Goal: Task Accomplishment & Management: Use online tool/utility

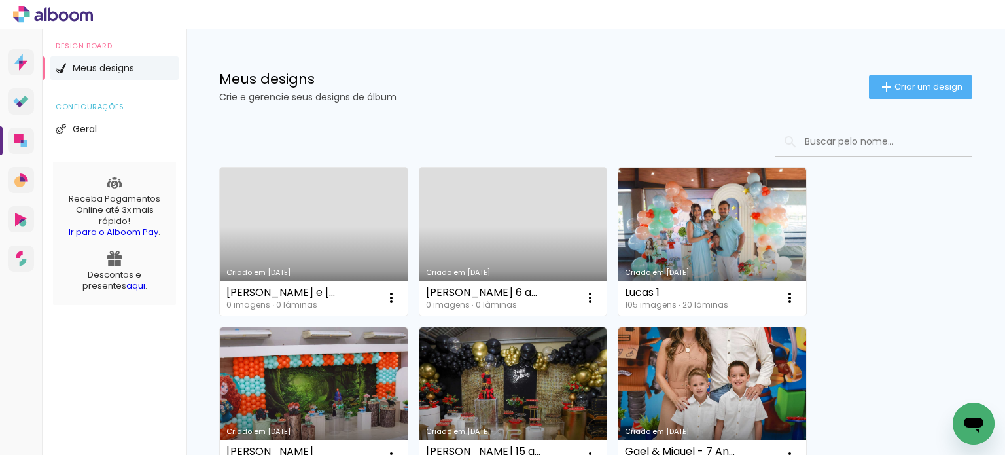
click at [508, 250] on link "Criado em [DATE]" at bounding box center [514, 242] width 188 height 148
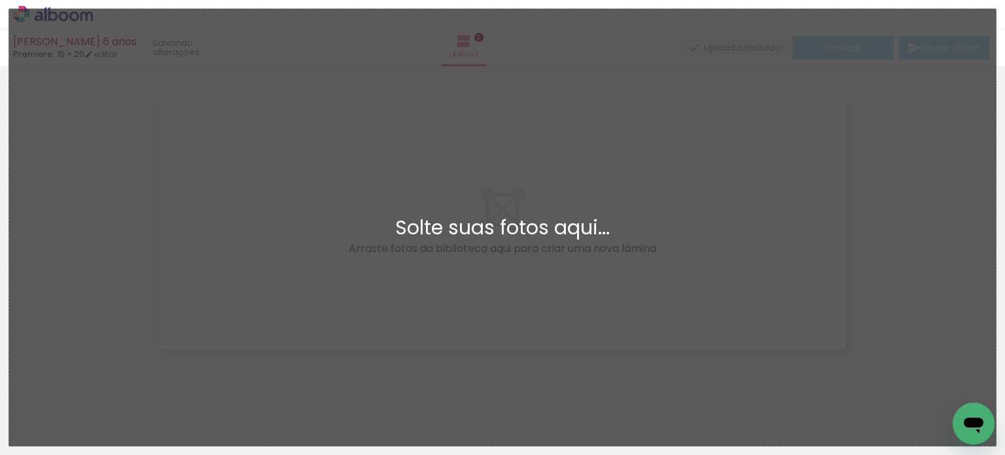
scroll to position [16, 0]
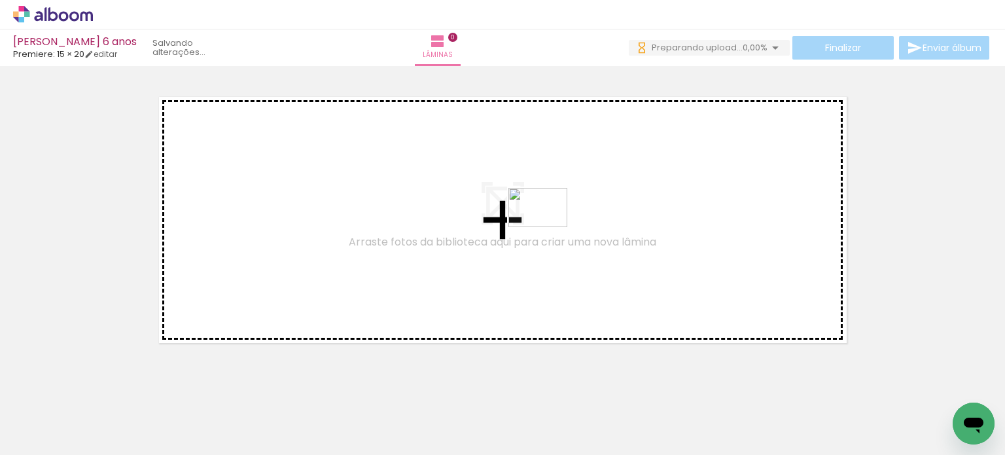
drag, startPoint x: 593, startPoint y: 249, endPoint x: 548, endPoint y: 227, distance: 50.1
click at [548, 227] on quentale-workspace at bounding box center [502, 227] width 1005 height 455
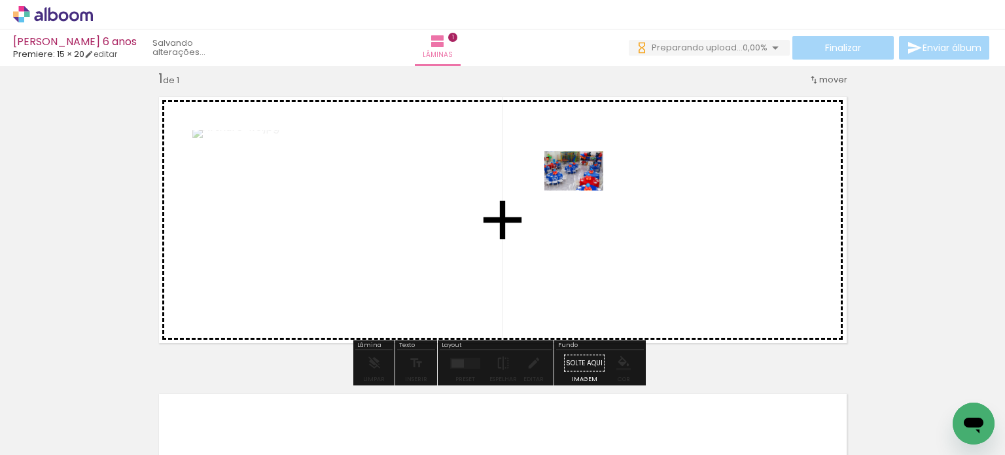
drag, startPoint x: 160, startPoint y: 400, endPoint x: 584, endPoint y: 190, distance: 472.4
click at [584, 190] on quentale-workspace at bounding box center [502, 227] width 1005 height 455
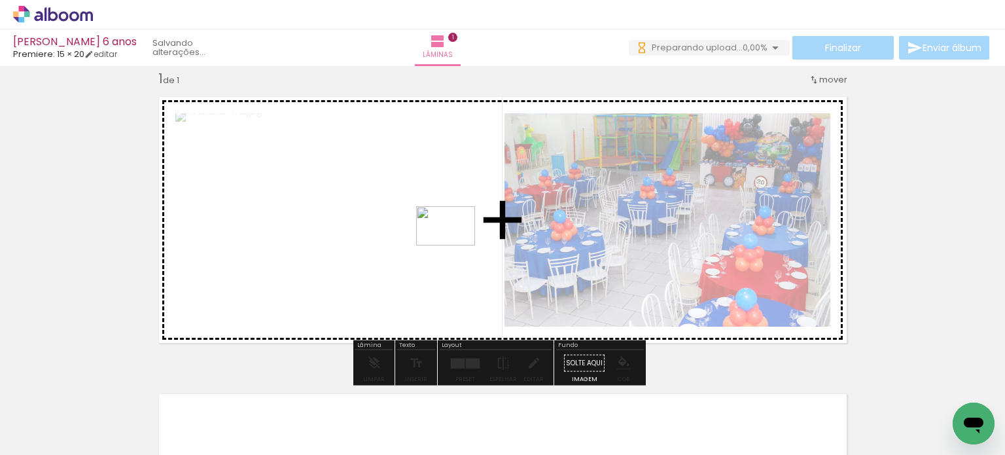
drag, startPoint x: 215, startPoint y: 412, endPoint x: 458, endPoint y: 243, distance: 296.3
click at [458, 243] on quentale-workspace at bounding box center [502, 227] width 1005 height 455
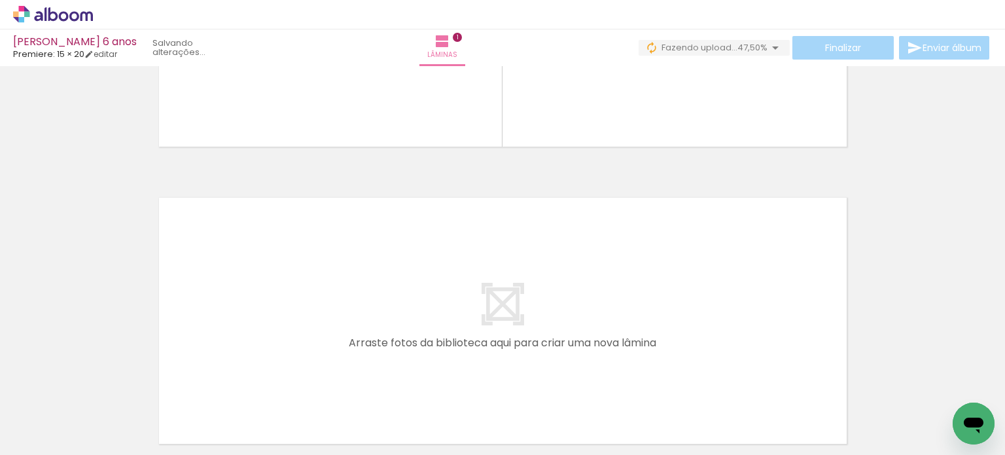
scroll to position [278, 0]
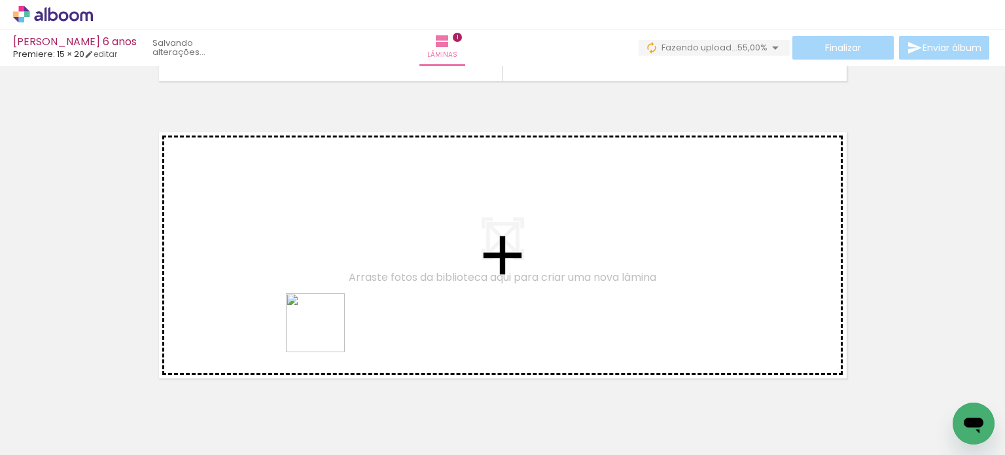
drag, startPoint x: 319, startPoint y: 348, endPoint x: 340, endPoint y: 299, distance: 52.5
click at [340, 299] on quentale-workspace at bounding box center [502, 227] width 1005 height 455
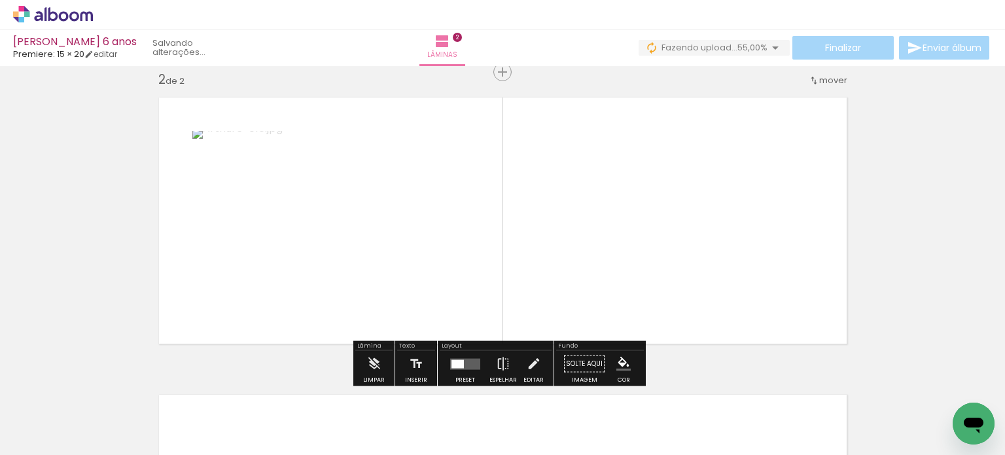
scroll to position [313, 0]
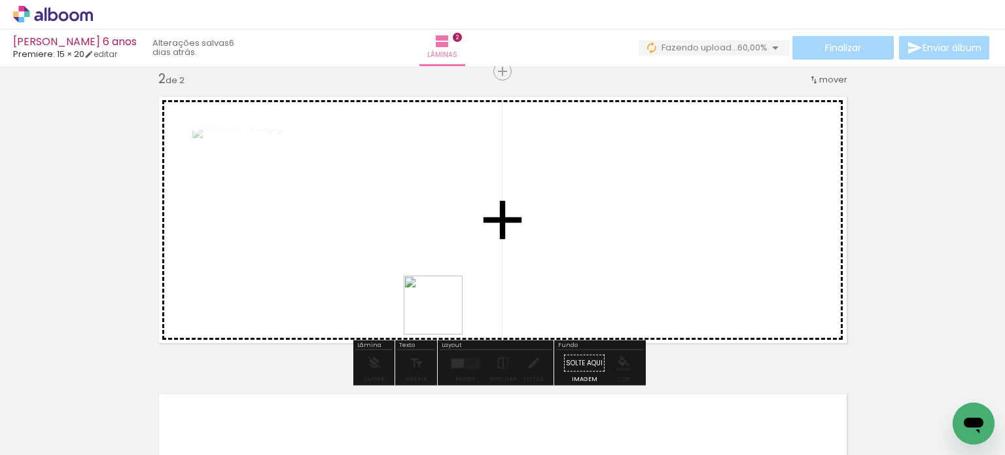
drag, startPoint x: 374, startPoint y: 408, endPoint x: 544, endPoint y: 241, distance: 237.9
click at [544, 238] on quentale-workspace at bounding box center [502, 227] width 1005 height 455
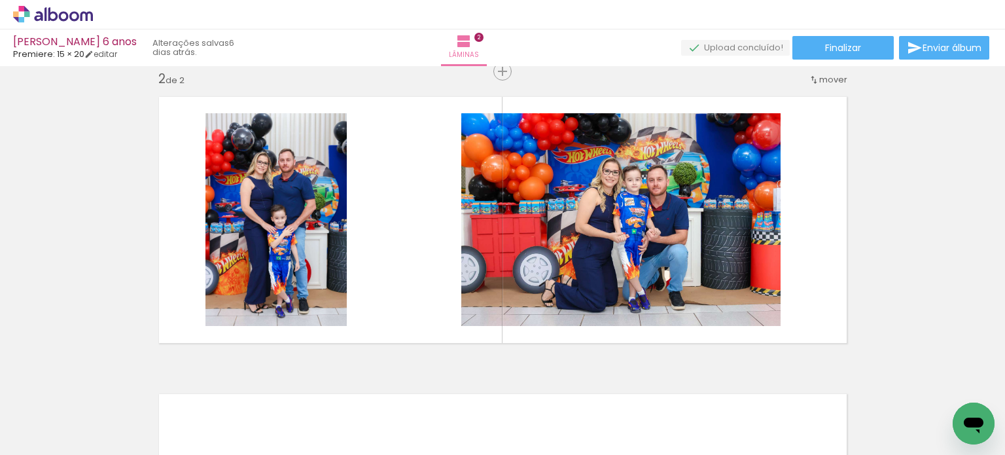
scroll to position [0, 872]
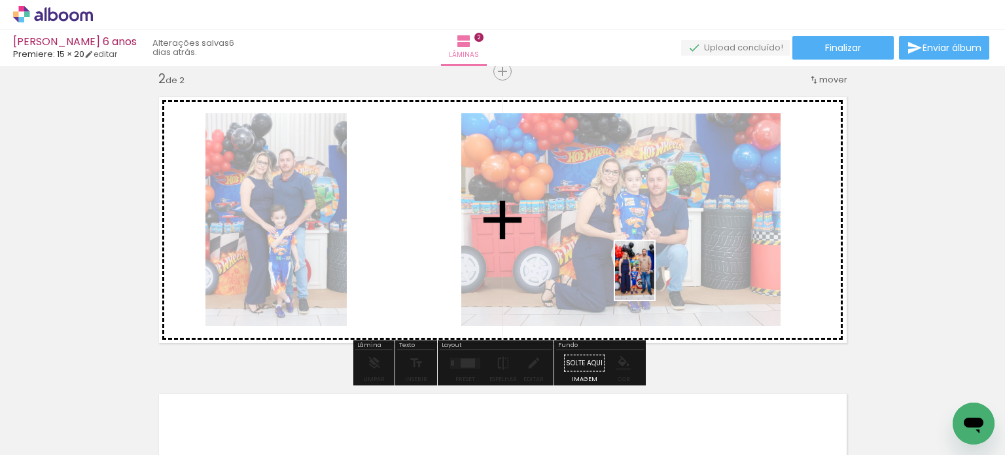
drag, startPoint x: 742, startPoint y: 417, endPoint x: 654, endPoint y: 280, distance: 162.5
click at [654, 280] on quentale-workspace at bounding box center [502, 227] width 1005 height 455
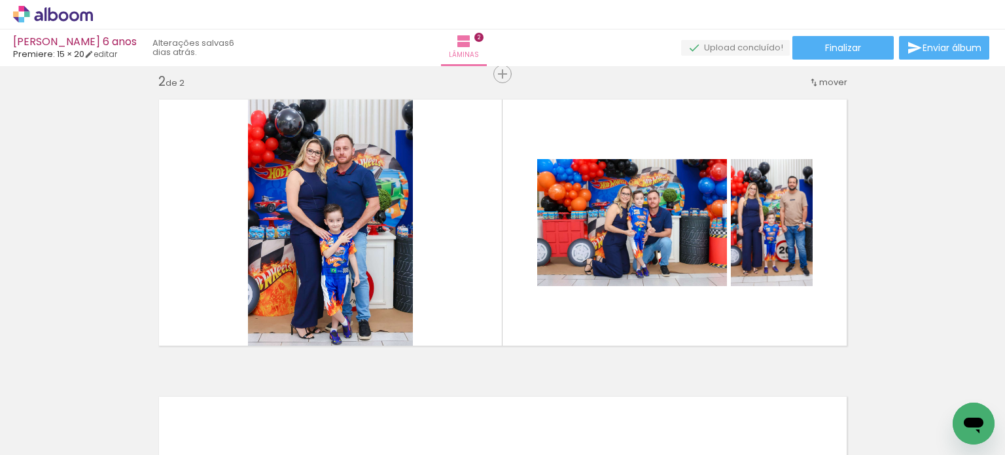
scroll to position [308, 0]
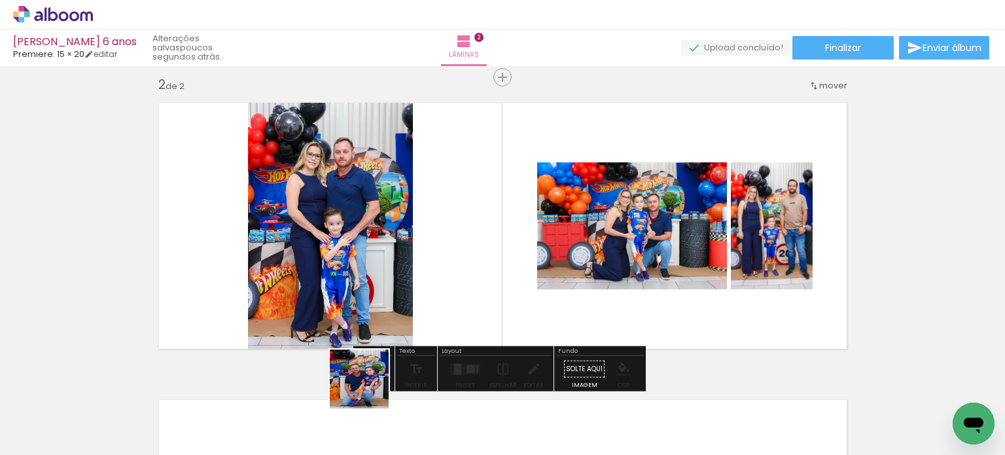
drag, startPoint x: 363, startPoint y: 414, endPoint x: 347, endPoint y: 287, distance: 128.0
click at [347, 287] on quentale-workspace at bounding box center [502, 227] width 1005 height 455
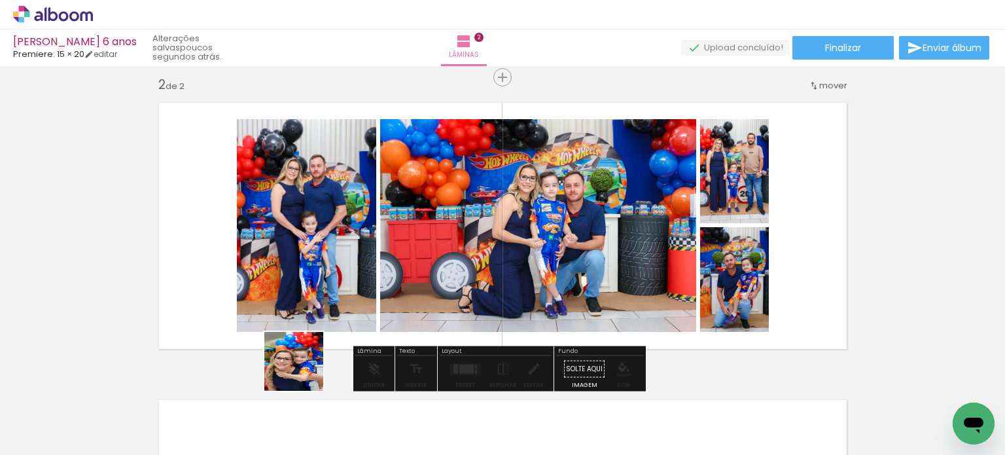
drag, startPoint x: 291, startPoint y: 413, endPoint x: 329, endPoint y: 266, distance: 151.4
click at [325, 250] on quentale-workspace at bounding box center [502, 227] width 1005 height 455
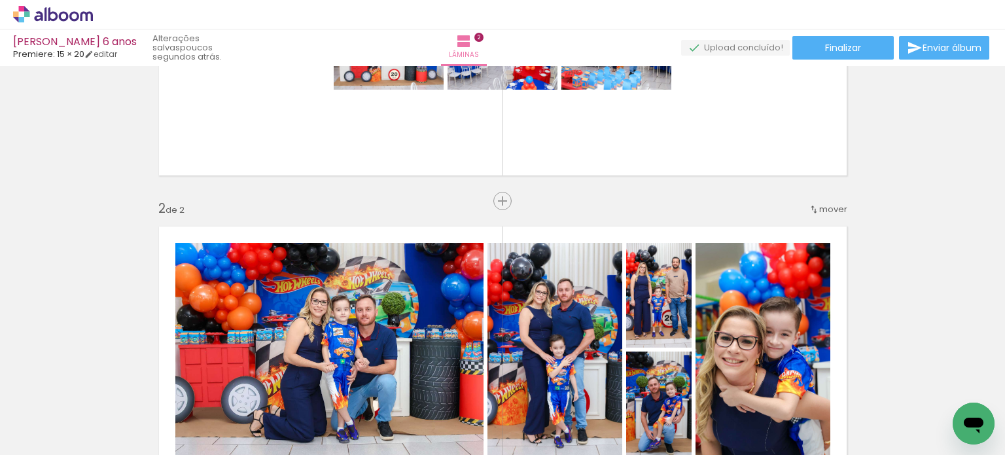
scroll to position [177, 0]
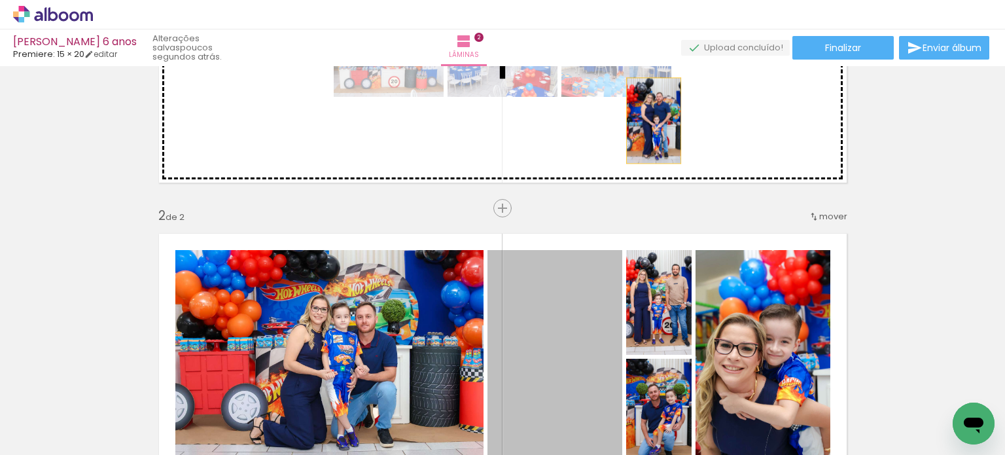
drag, startPoint x: 581, startPoint y: 338, endPoint x: 649, endPoint y: 120, distance: 227.7
click at [649, 120] on div "Inserir lâmina 1 de 2 Inserir lâmina 2 de 2" at bounding box center [502, 340] width 1005 height 892
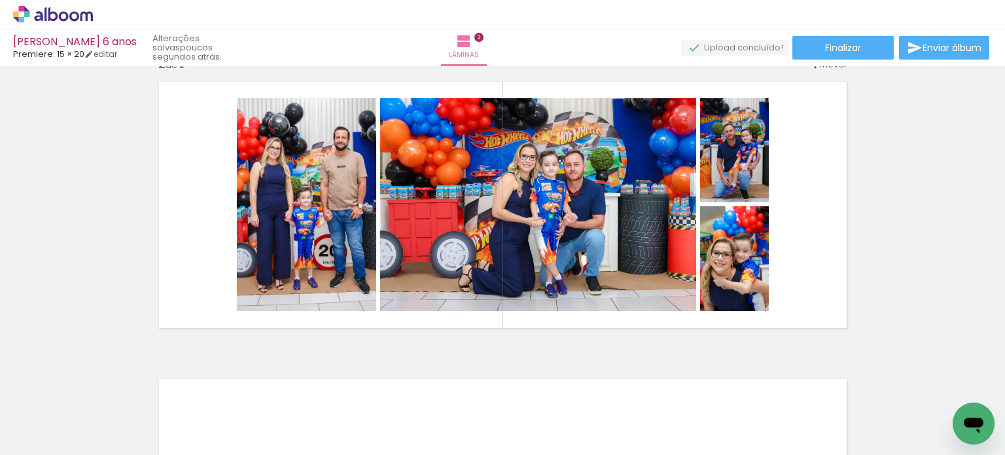
scroll to position [308, 0]
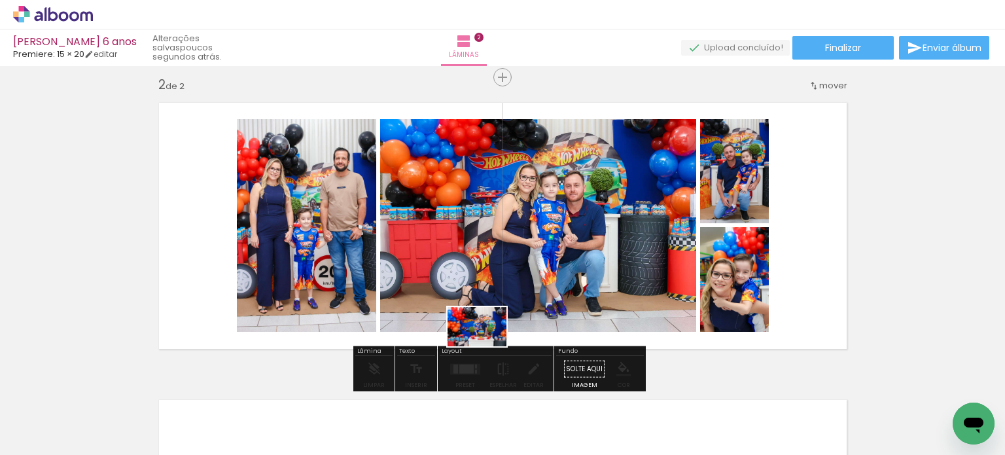
drag, startPoint x: 451, startPoint y: 418, endPoint x: 546, endPoint y: 261, distance: 183.9
click at [546, 261] on quentale-workspace at bounding box center [502, 227] width 1005 height 455
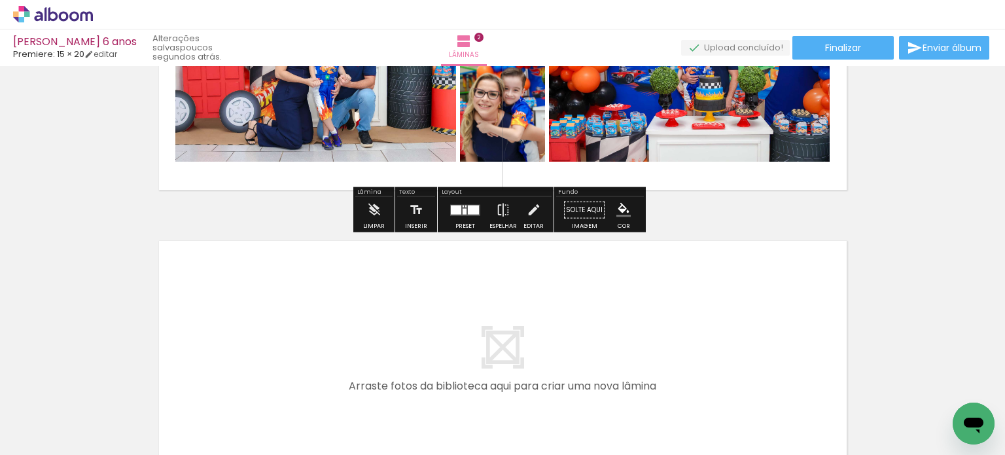
scroll to position [569, 0]
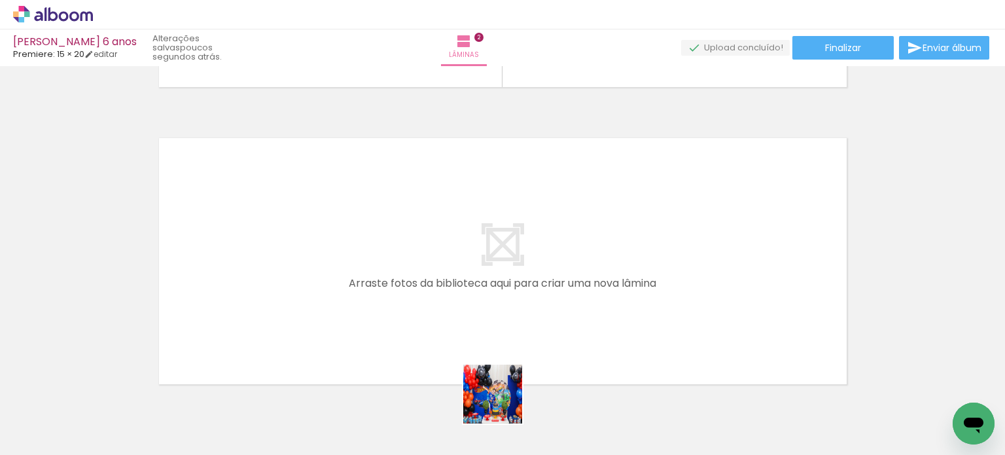
drag, startPoint x: 503, startPoint y: 404, endPoint x: 474, endPoint y: 342, distance: 67.7
click at [474, 342] on quentale-workspace at bounding box center [502, 227] width 1005 height 455
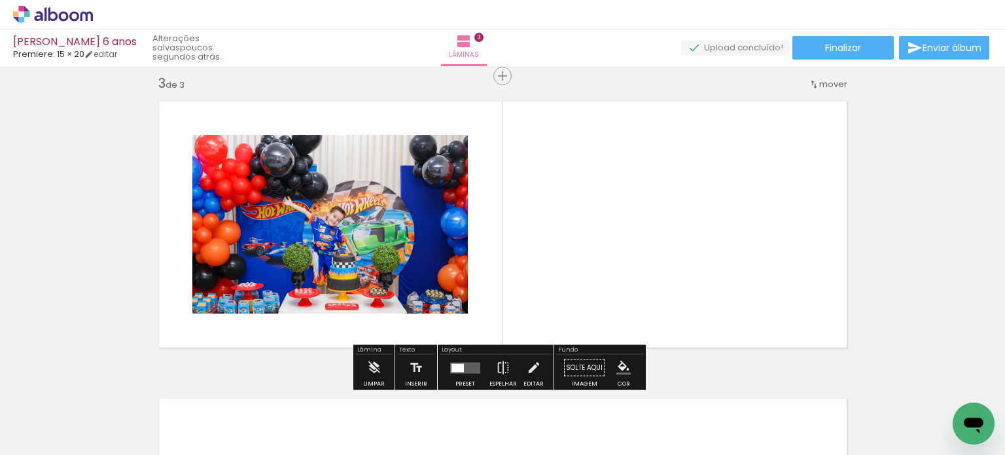
scroll to position [611, 0]
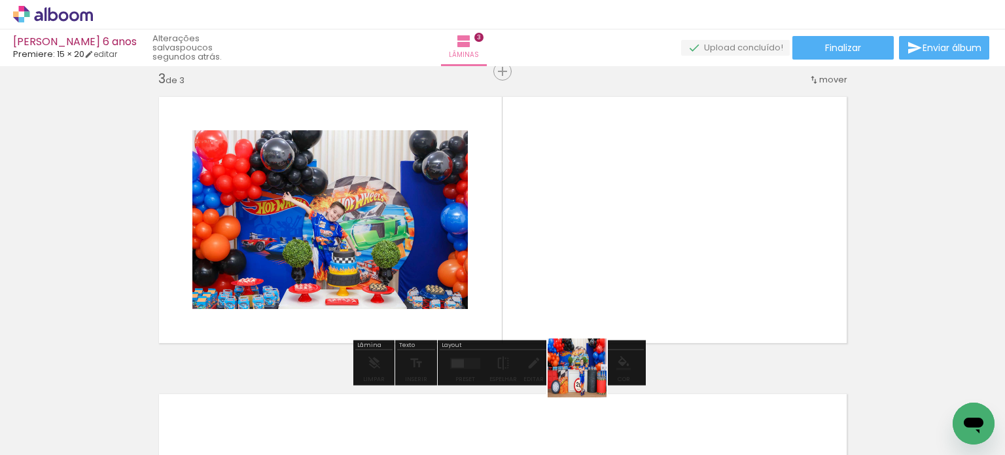
drag, startPoint x: 587, startPoint y: 378, endPoint x: 575, endPoint y: 290, distance: 88.5
click at [575, 290] on quentale-workspace at bounding box center [502, 227] width 1005 height 455
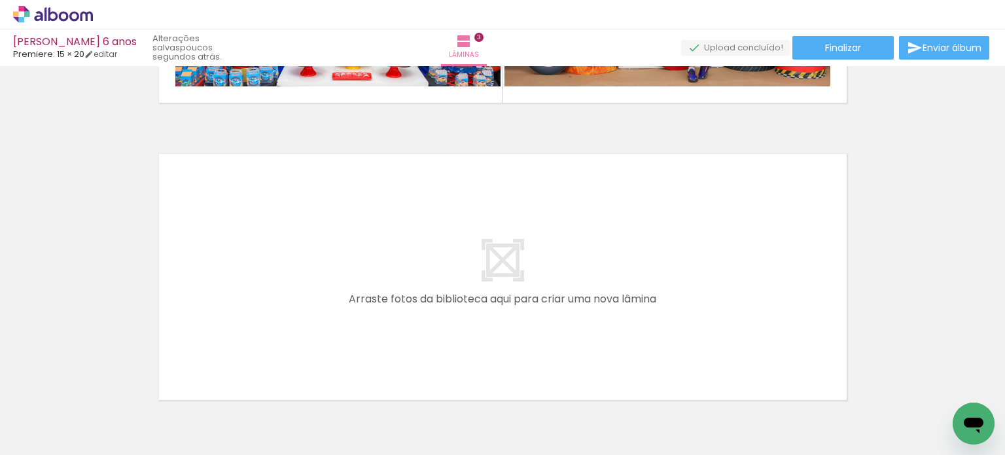
scroll to position [0, 565]
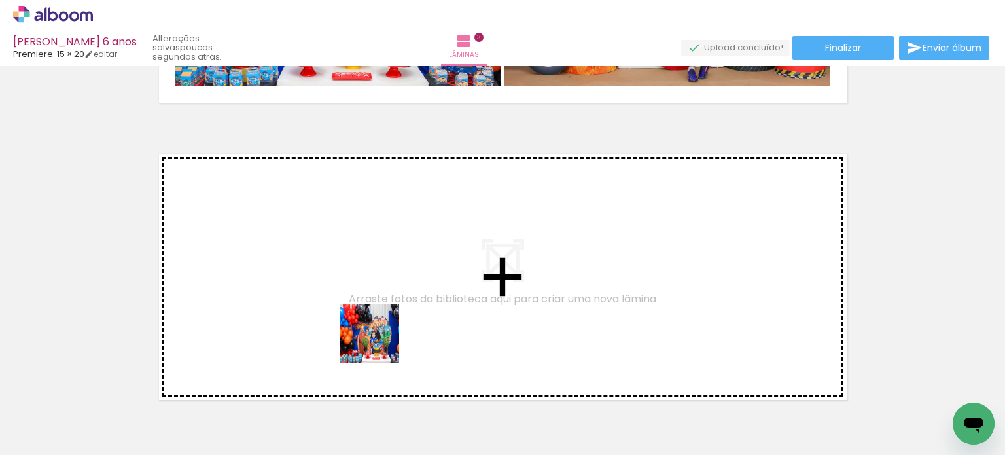
drag, startPoint x: 387, startPoint y: 423, endPoint x: 385, endPoint y: 318, distance: 104.7
click at [385, 318] on quentale-workspace at bounding box center [502, 227] width 1005 height 455
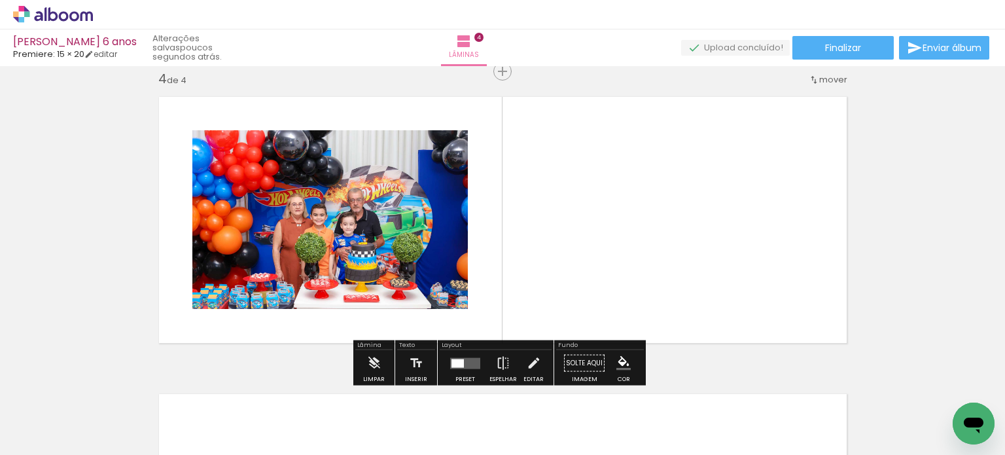
scroll to position [0, 963]
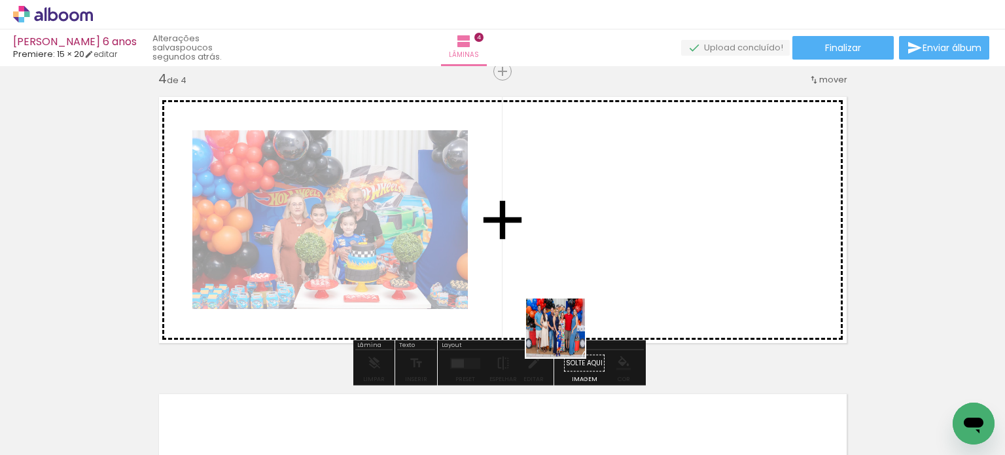
drag, startPoint x: 570, startPoint y: 421, endPoint x: 564, endPoint y: 293, distance: 129.1
click at [564, 293] on quentale-workspace at bounding box center [502, 227] width 1005 height 455
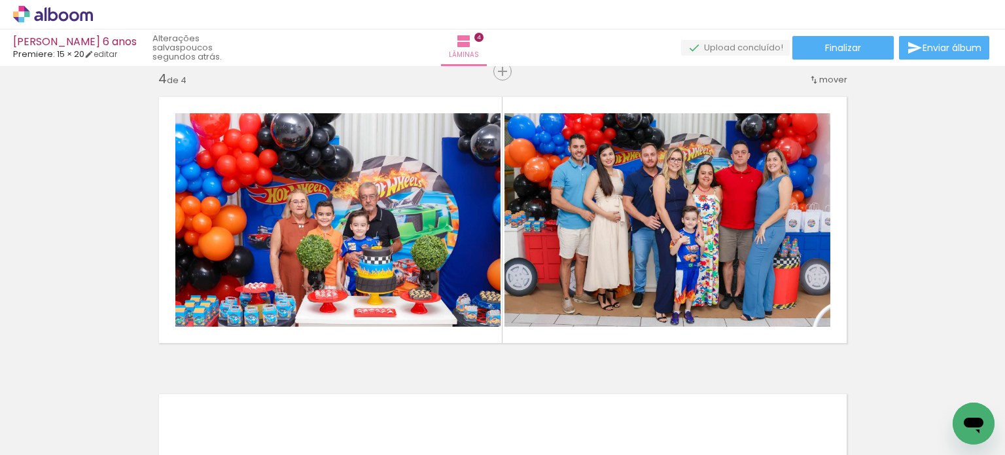
scroll to position [0, 989]
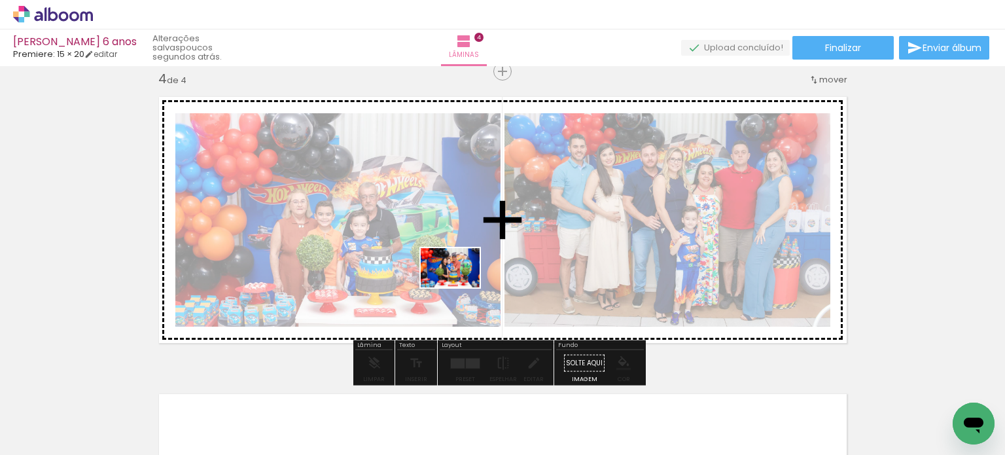
drag, startPoint x: 407, startPoint y: 421, endPoint x: 461, endPoint y: 287, distance: 144.5
click at [461, 287] on quentale-workspace at bounding box center [502, 227] width 1005 height 455
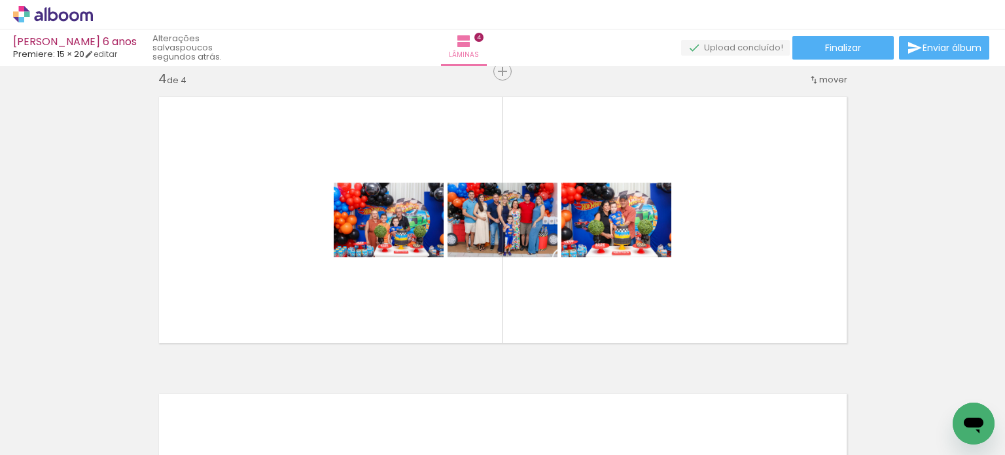
scroll to position [0, 2037]
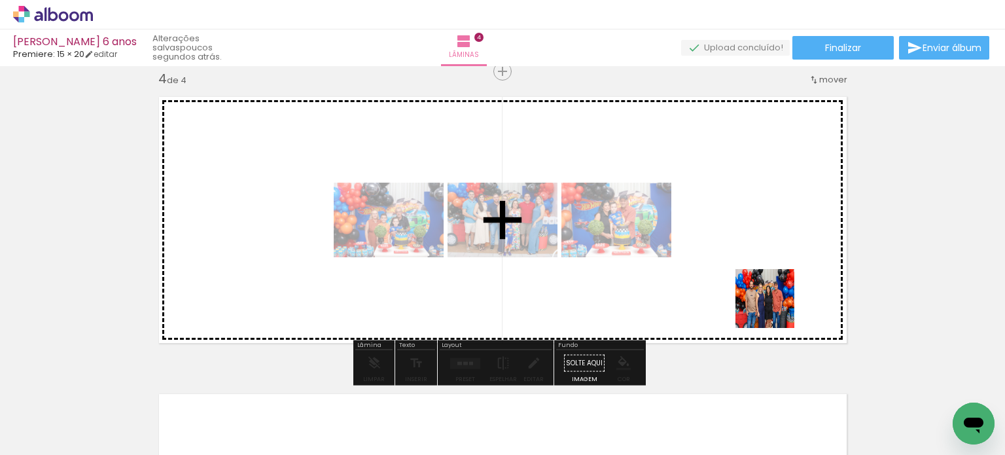
drag, startPoint x: 778, startPoint y: 317, endPoint x: 765, endPoint y: 270, distance: 48.1
click at [765, 270] on quentale-workspace at bounding box center [502, 227] width 1005 height 455
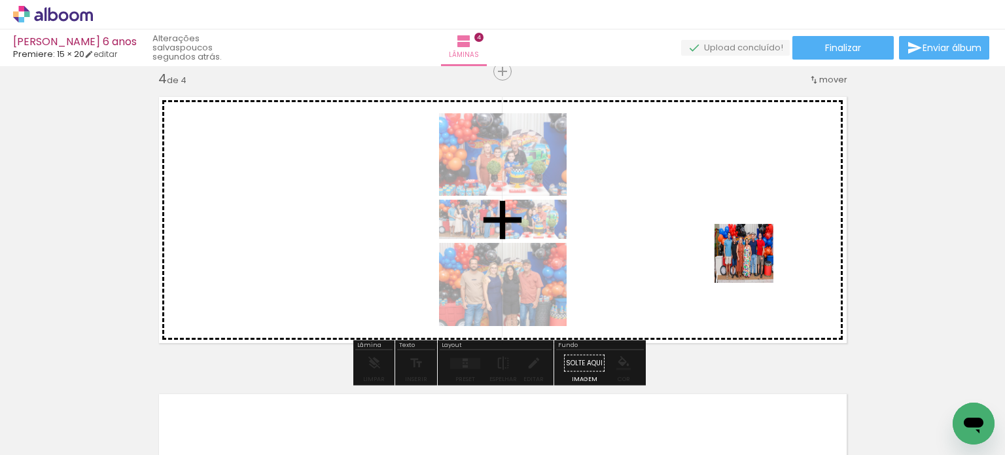
drag, startPoint x: 882, startPoint y: 395, endPoint x: 715, endPoint y: 223, distance: 240.2
click at [714, 221] on quentale-workspace at bounding box center [502, 227] width 1005 height 455
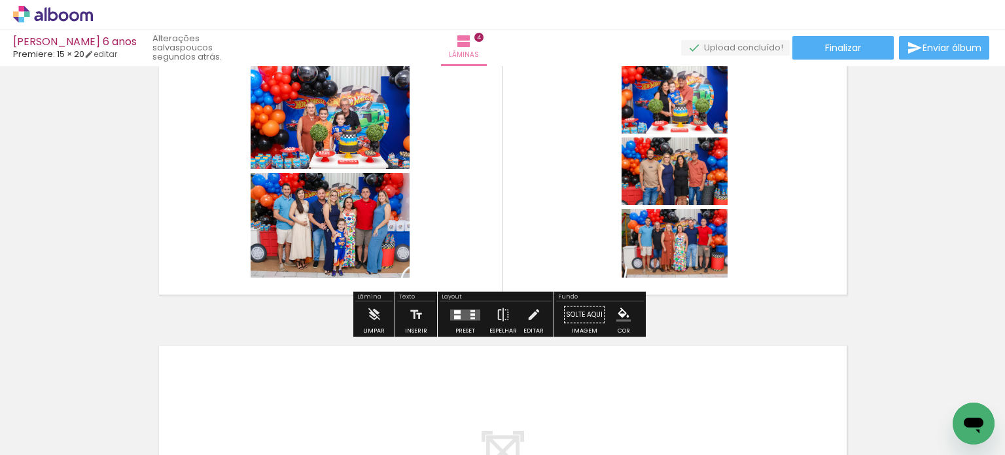
scroll to position [1170, 0]
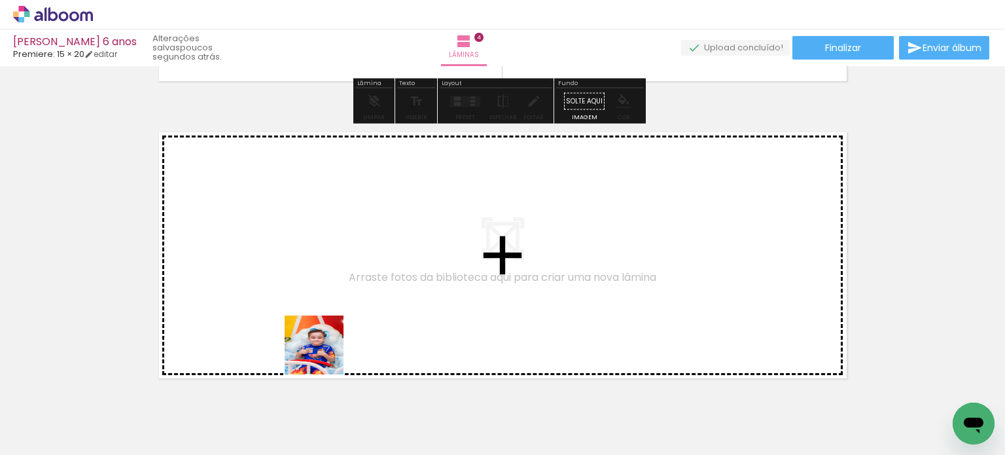
drag, startPoint x: 324, startPoint y: 355, endPoint x: 310, endPoint y: 288, distance: 68.3
click at [310, 288] on quentale-workspace at bounding box center [502, 227] width 1005 height 455
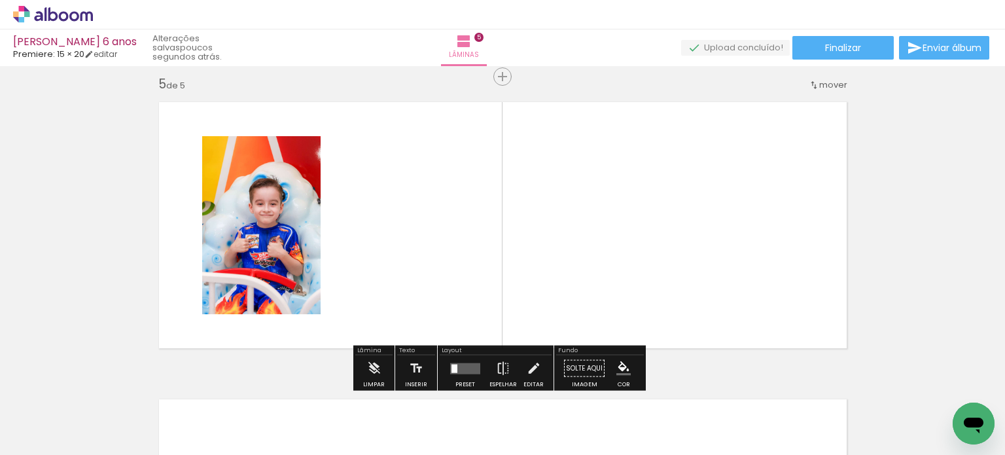
scroll to position [1205, 0]
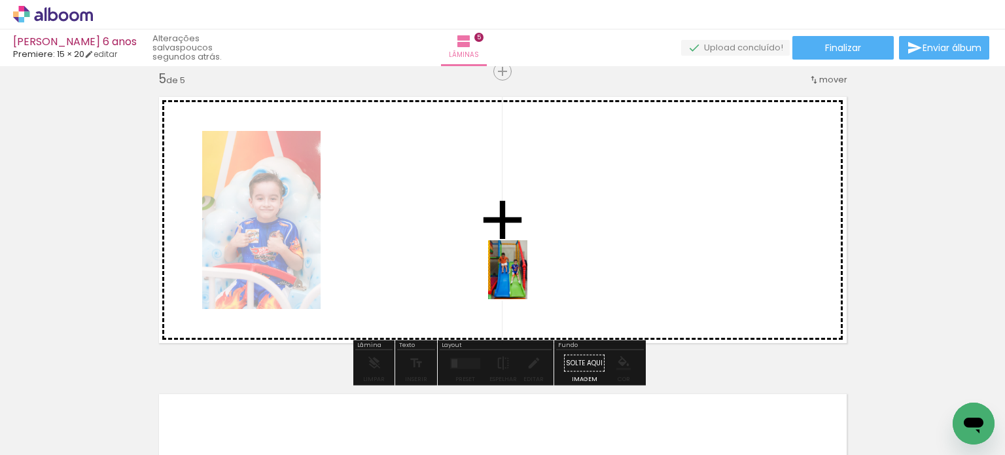
drag, startPoint x: 546, startPoint y: 408, endPoint x: 527, endPoint y: 279, distance: 129.7
click at [527, 279] on quentale-workspace at bounding box center [502, 227] width 1005 height 455
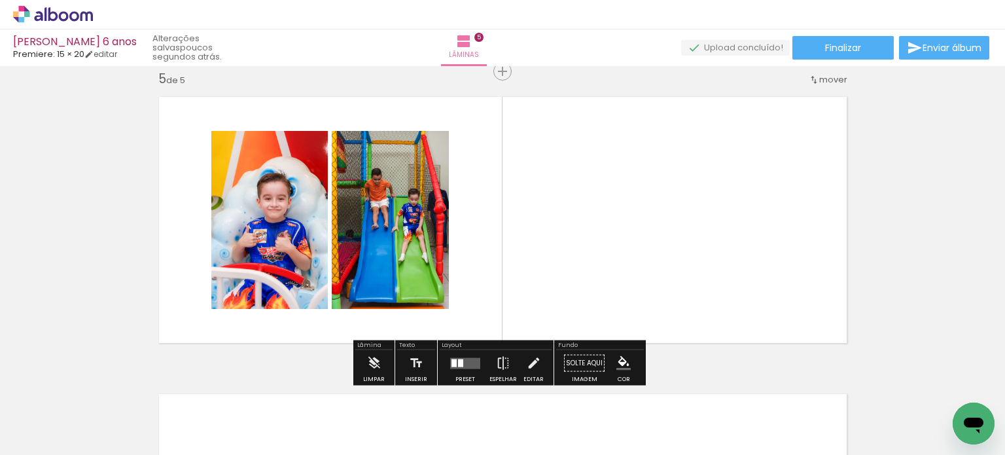
drag, startPoint x: 678, startPoint y: 382, endPoint x: 648, endPoint y: 293, distance: 93.3
click at [648, 289] on quentale-workspace at bounding box center [502, 227] width 1005 height 455
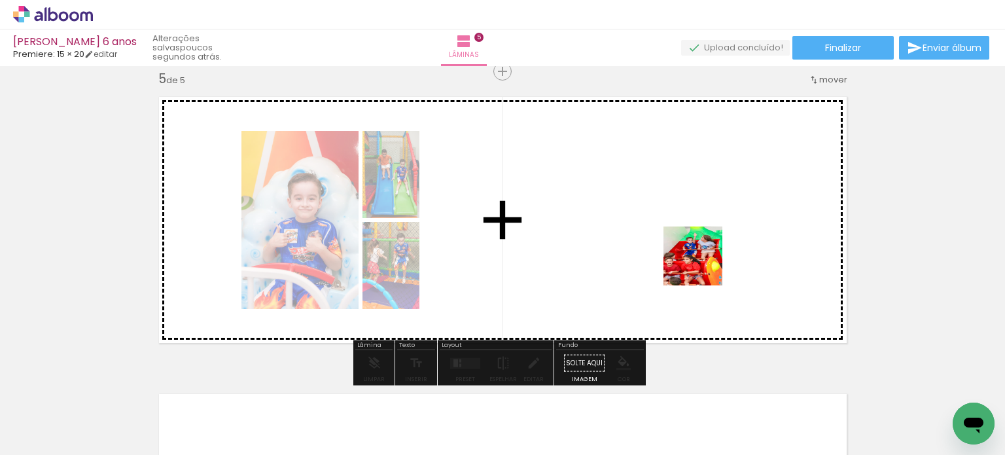
drag, startPoint x: 762, startPoint y: 408, endPoint x: 704, endPoint y: 270, distance: 149.0
click at [701, 262] on quentale-workspace at bounding box center [502, 227] width 1005 height 455
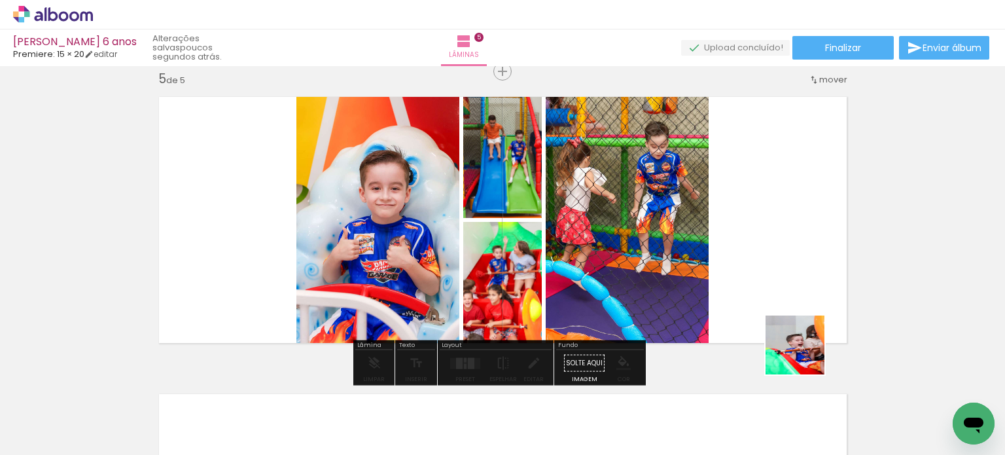
drag, startPoint x: 814, startPoint y: 374, endPoint x: 768, endPoint y: 259, distance: 124.0
click at [768, 259] on quentale-workspace at bounding box center [502, 227] width 1005 height 455
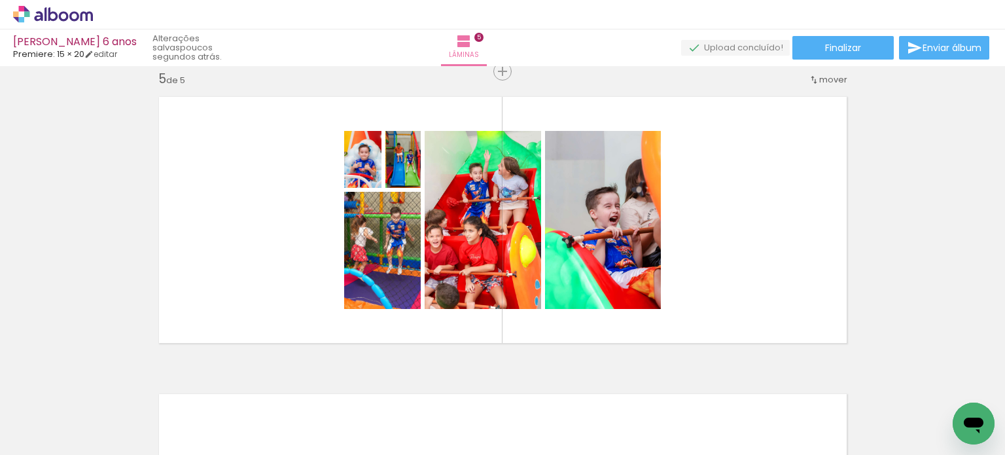
scroll to position [0, 312]
drag, startPoint x: 770, startPoint y: 420, endPoint x: 736, endPoint y: 235, distance: 187.7
click at [736, 235] on quentale-workspace at bounding box center [502, 227] width 1005 height 455
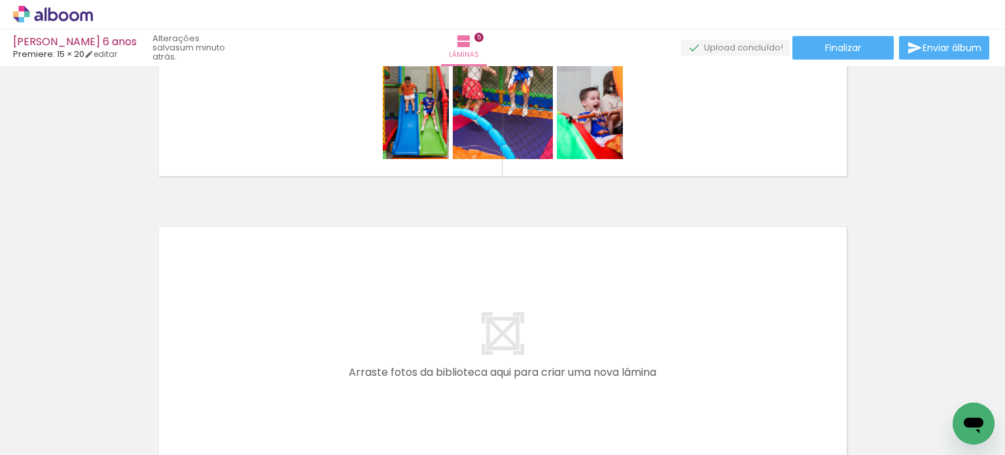
scroll to position [1526, 0]
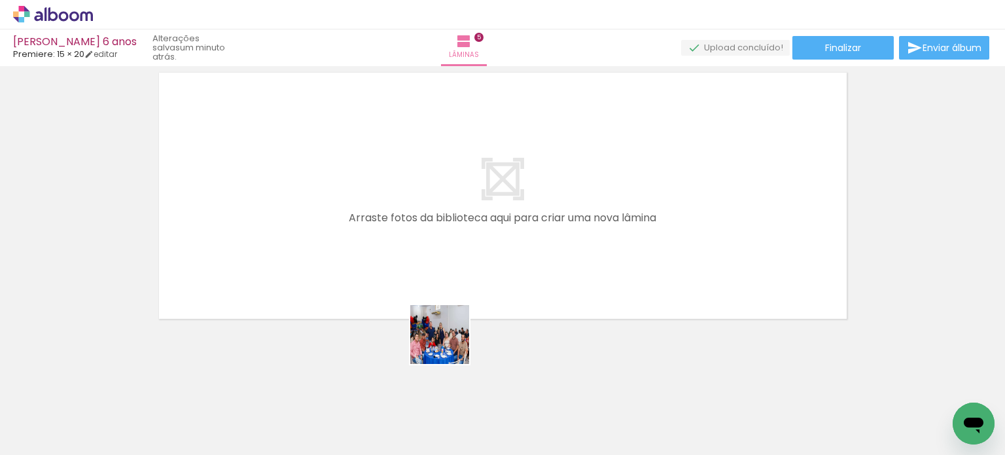
drag, startPoint x: 450, startPoint y: 344, endPoint x: 457, endPoint y: 323, distance: 23.0
click at [429, 279] on quentale-workspace at bounding box center [502, 227] width 1005 height 455
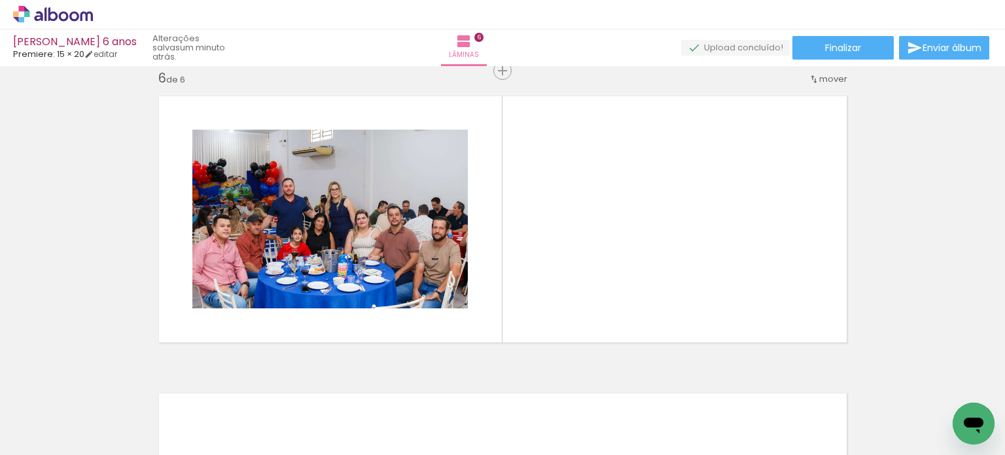
scroll to position [1502, 0]
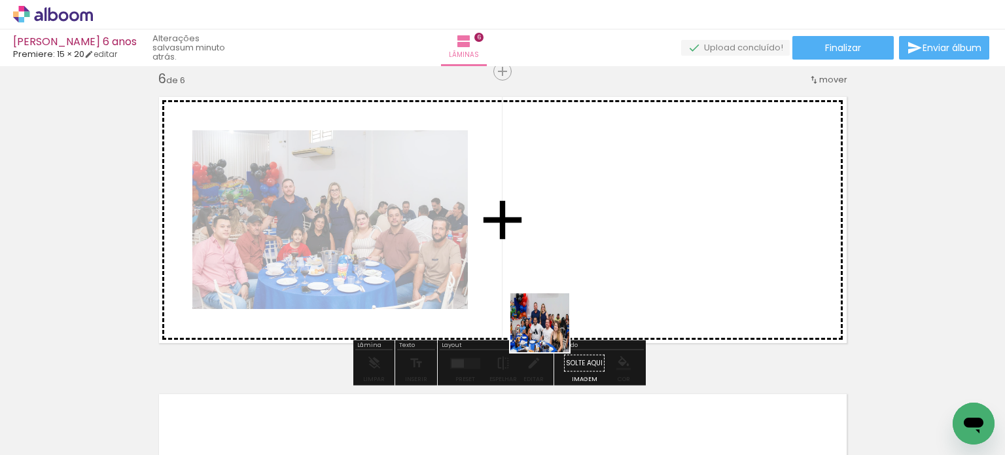
drag, startPoint x: 552, startPoint y: 357, endPoint x: 545, endPoint y: 260, distance: 97.2
click at [545, 260] on quentale-workspace at bounding box center [502, 227] width 1005 height 455
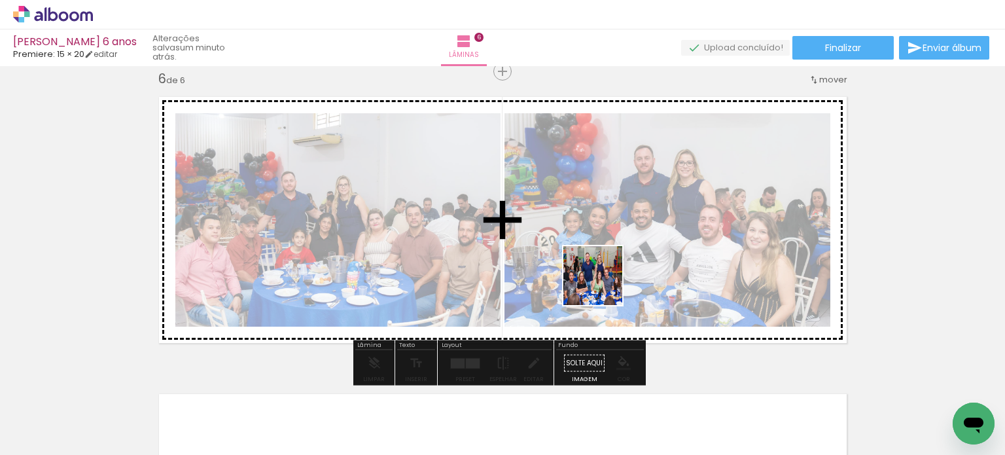
drag, startPoint x: 609, startPoint y: 314, endPoint x: 604, endPoint y: 298, distance: 17.0
click at [602, 277] on quentale-workspace at bounding box center [502, 227] width 1005 height 455
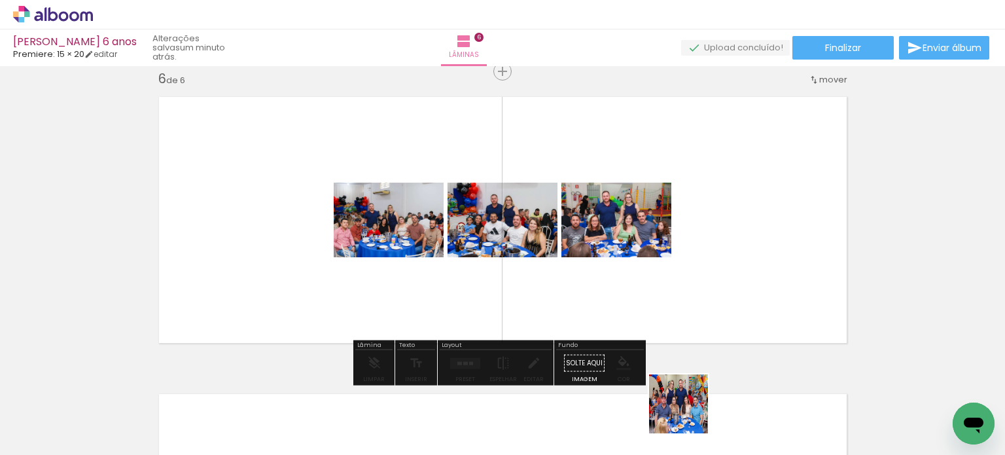
drag, startPoint x: 688, startPoint y: 414, endPoint x: 645, endPoint y: 243, distance: 176.4
click at [645, 247] on quentale-workspace at bounding box center [502, 227] width 1005 height 455
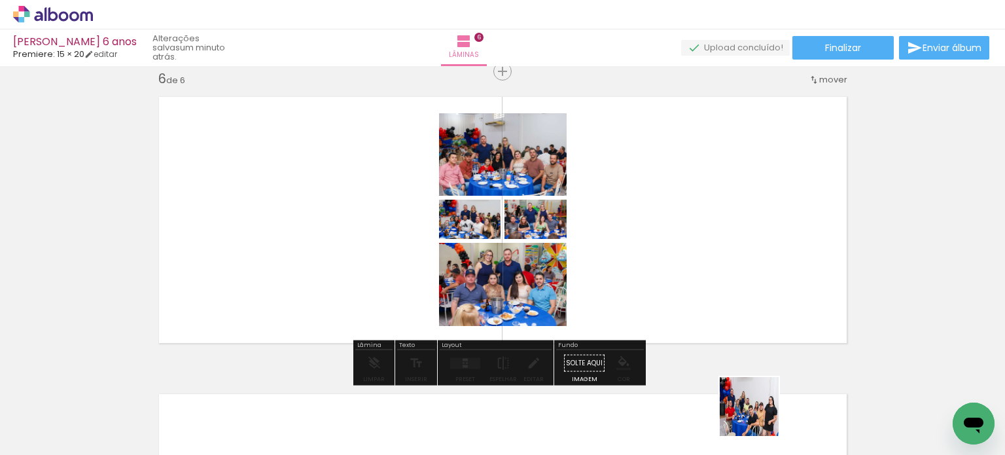
drag, startPoint x: 759, startPoint y: 416, endPoint x: 685, endPoint y: 283, distance: 152.4
click at [685, 283] on quentale-workspace at bounding box center [502, 227] width 1005 height 455
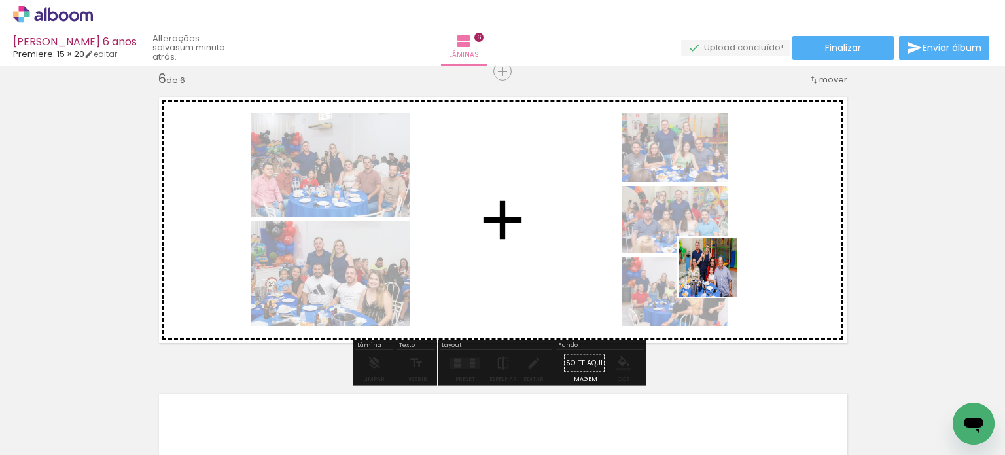
drag, startPoint x: 805, startPoint y: 382, endPoint x: 702, endPoint y: 273, distance: 150.0
click at [704, 257] on quentale-workspace at bounding box center [502, 227] width 1005 height 455
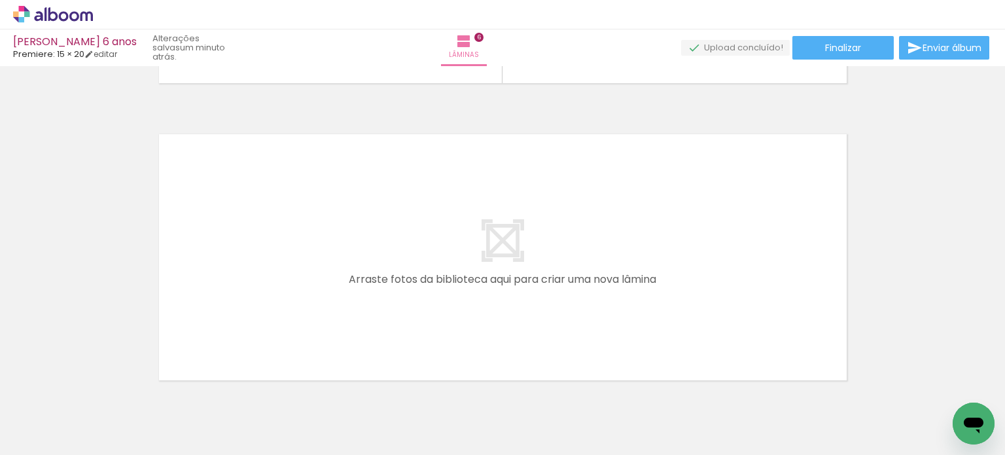
scroll to position [1764, 0]
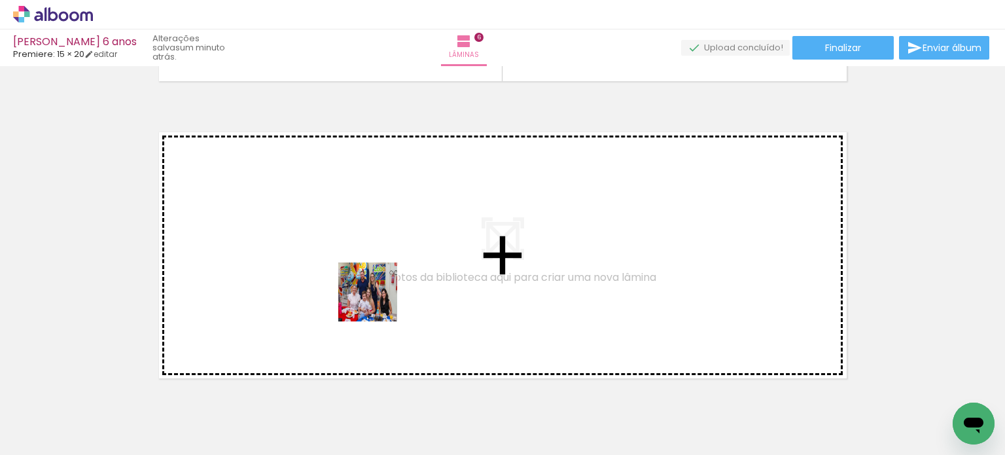
drag, startPoint x: 370, startPoint y: 410, endPoint x: 381, endPoint y: 293, distance: 117.6
click at [381, 293] on quentale-workspace at bounding box center [502, 227] width 1005 height 455
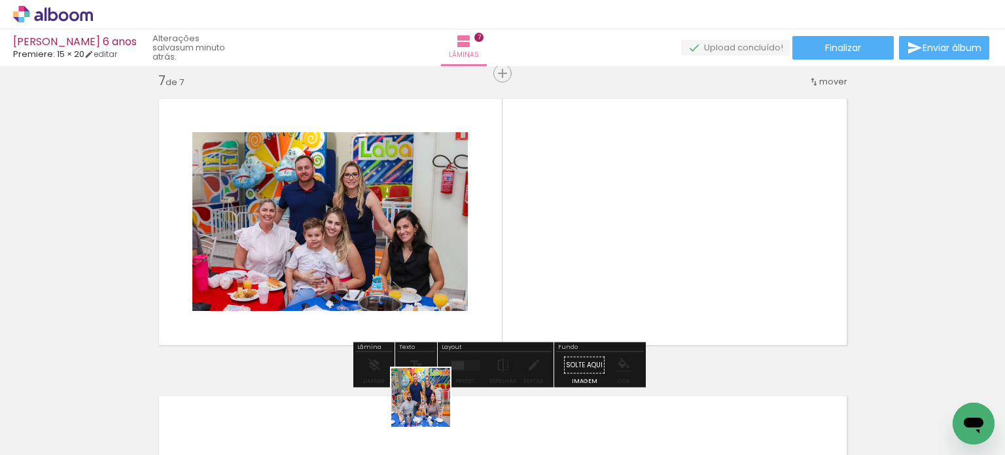
scroll to position [1799, 0]
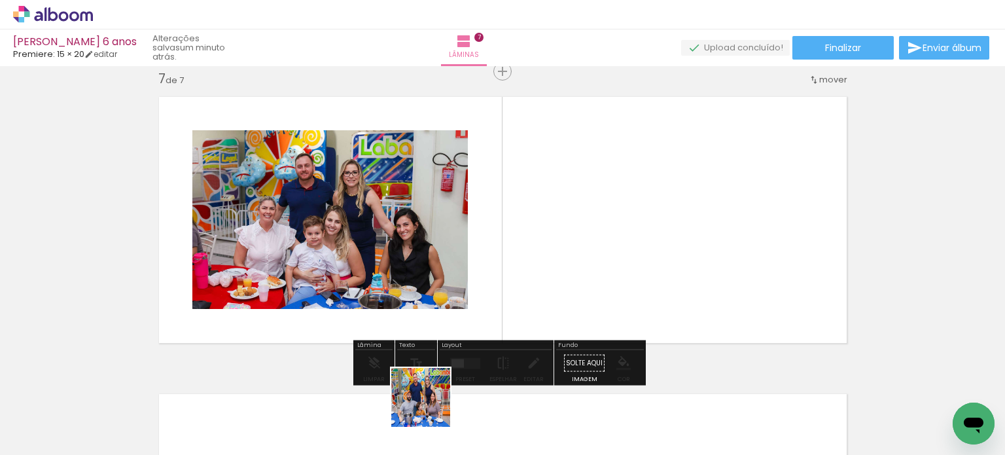
drag, startPoint x: 431, startPoint y: 407, endPoint x: 507, endPoint y: 251, distance: 173.9
click at [507, 251] on quentale-workspace at bounding box center [502, 227] width 1005 height 455
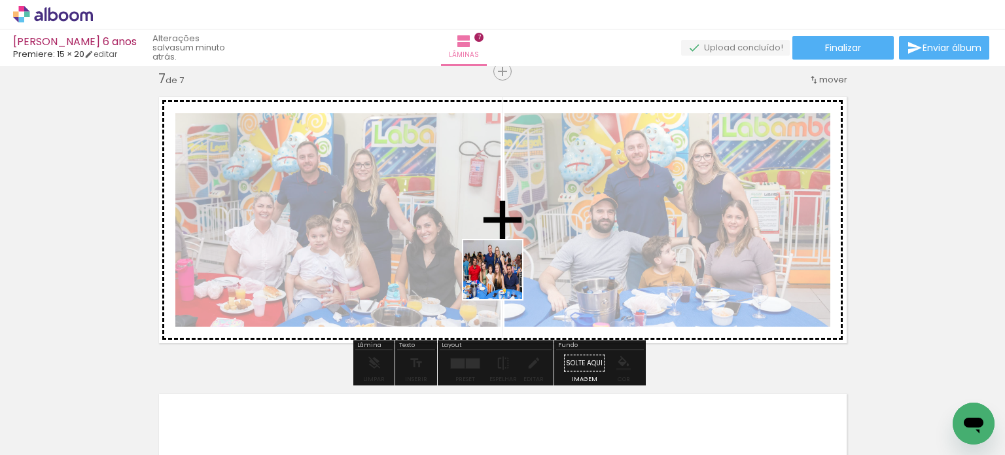
drag, startPoint x: 503, startPoint y: 407, endPoint x: 503, endPoint y: 279, distance: 127.6
click at [503, 279] on quentale-workspace at bounding box center [502, 227] width 1005 height 455
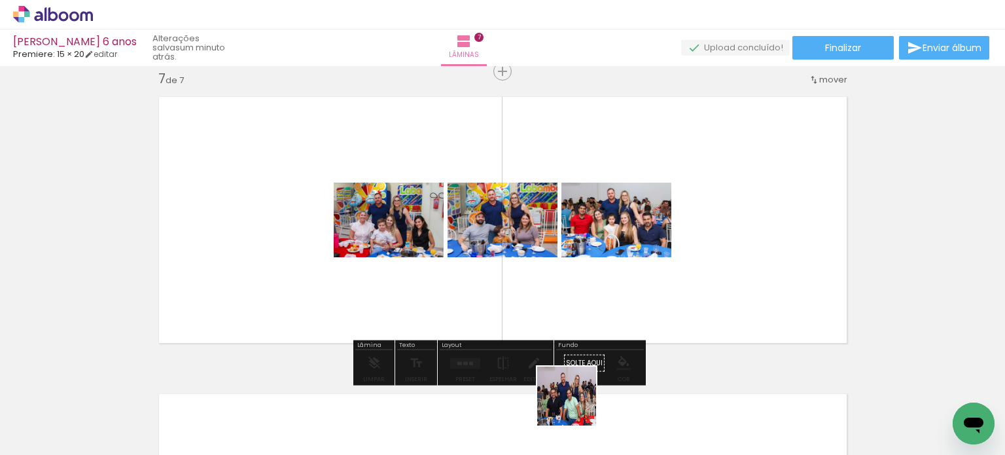
drag, startPoint x: 577, startPoint y: 406, endPoint x: 550, endPoint y: 276, distance: 132.2
click at [550, 276] on quentale-workspace at bounding box center [502, 227] width 1005 height 455
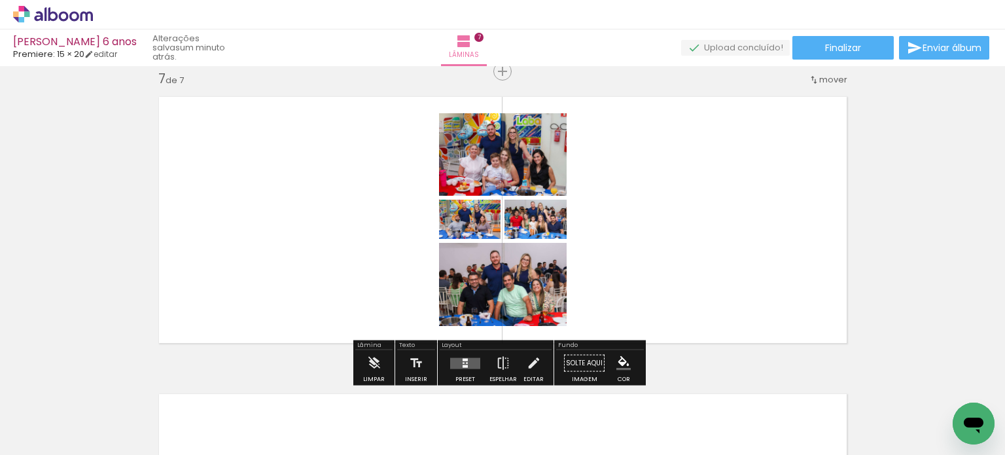
drag, startPoint x: 645, startPoint y: 403, endPoint x: 610, endPoint y: 280, distance: 128.0
click at [610, 280] on quentale-workspace at bounding box center [502, 227] width 1005 height 455
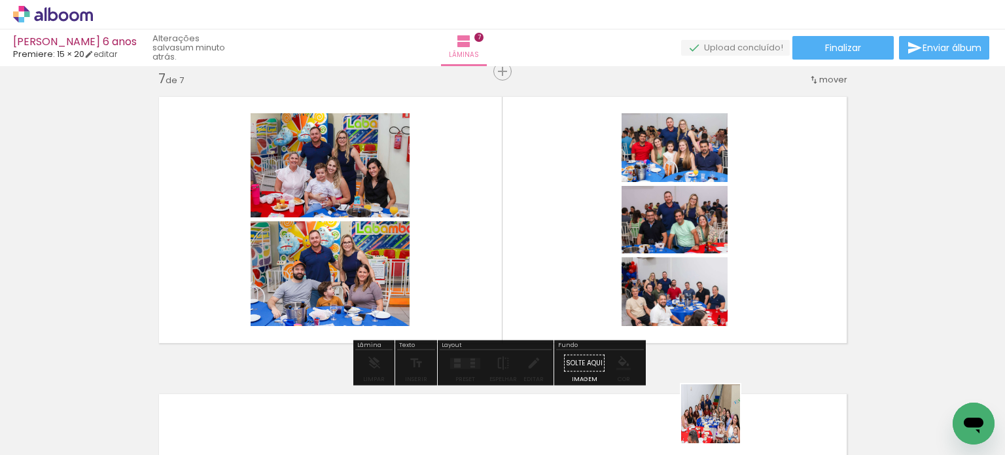
drag, startPoint x: 721, startPoint y: 426, endPoint x: 670, endPoint y: 321, distance: 116.2
click at [656, 291] on quentale-workspace at bounding box center [502, 227] width 1005 height 455
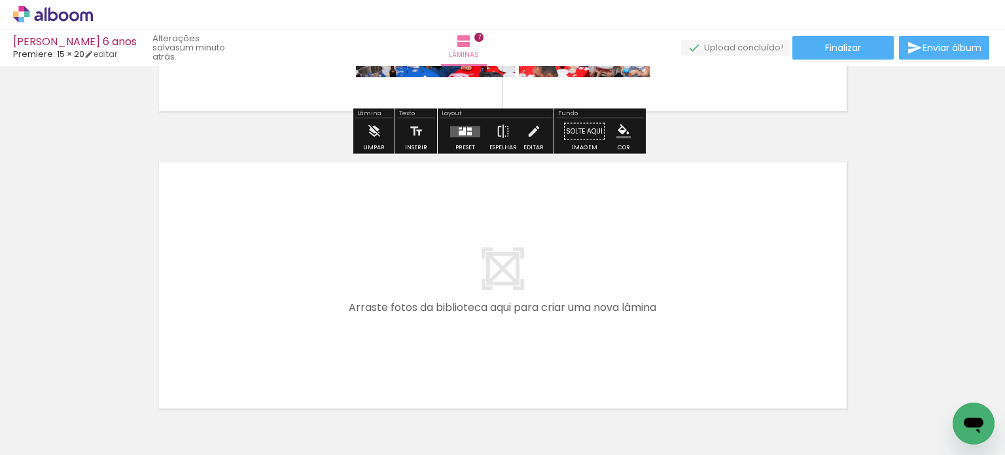
scroll to position [2120, 0]
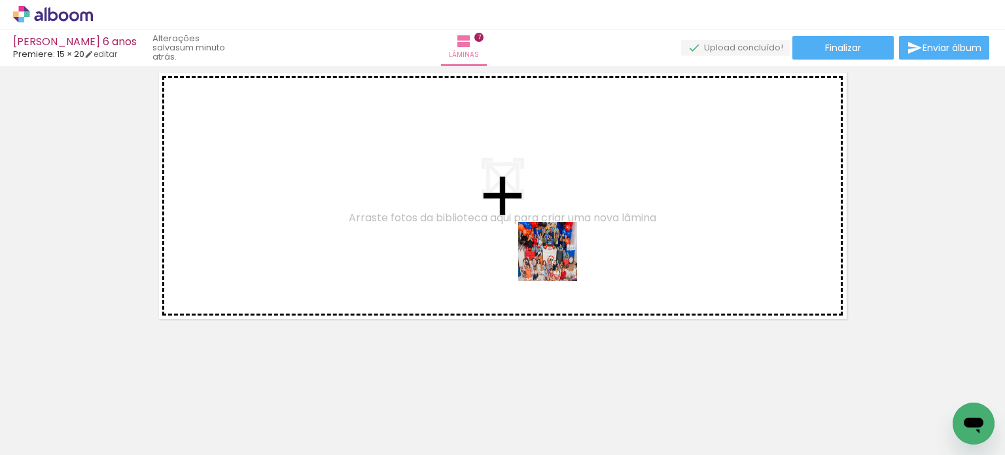
drag, startPoint x: 593, startPoint y: 392, endPoint x: 558, endPoint y: 262, distance: 134.3
click at [556, 255] on quentale-workspace at bounding box center [502, 227] width 1005 height 455
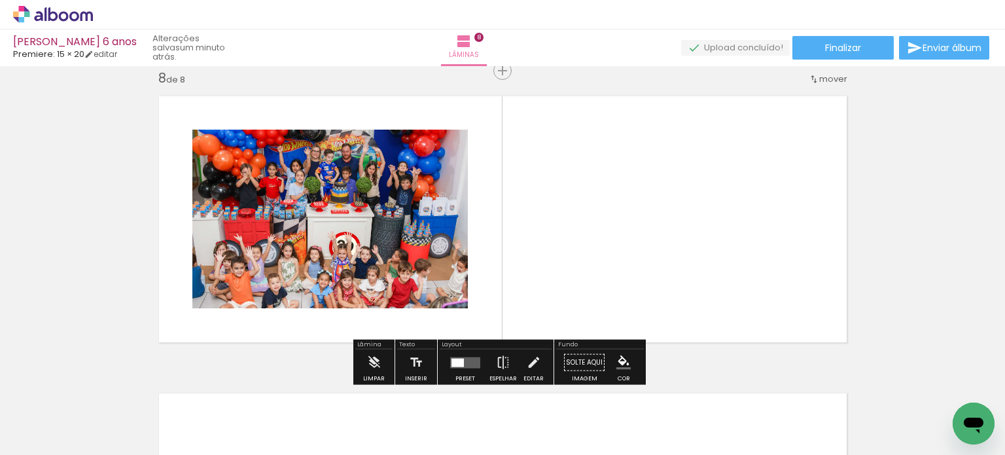
scroll to position [2096, 0]
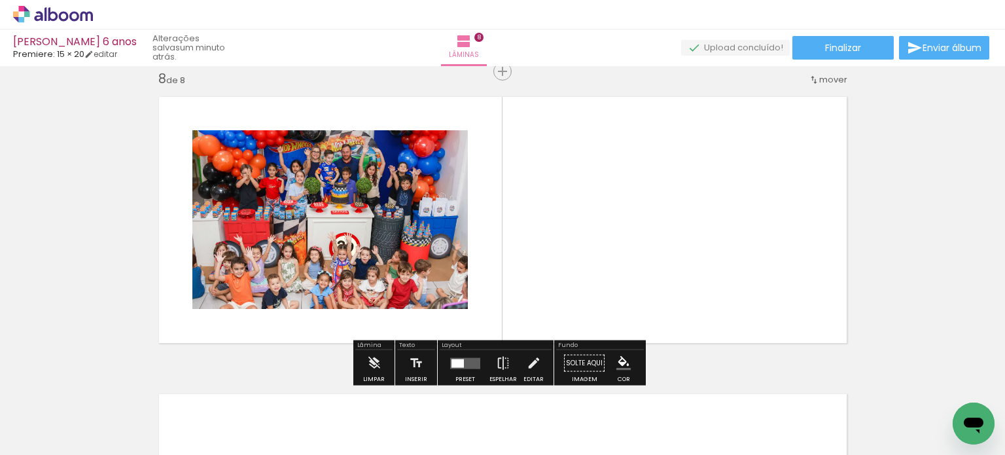
drag, startPoint x: 671, startPoint y: 419, endPoint x: 688, endPoint y: 343, distance: 77.8
click at [643, 281] on quentale-workspace at bounding box center [502, 227] width 1005 height 455
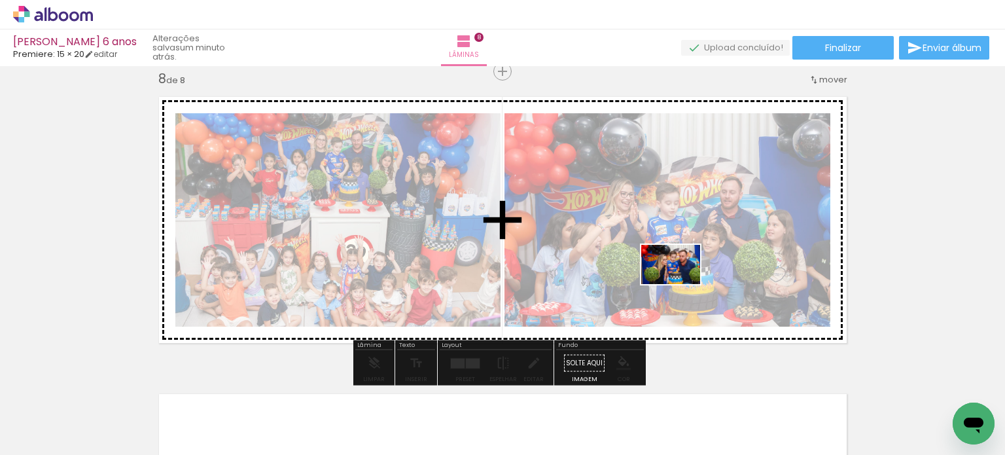
drag, startPoint x: 745, startPoint y: 414, endPoint x: 681, endPoint y: 284, distance: 145.5
click at [681, 284] on quentale-workspace at bounding box center [502, 227] width 1005 height 455
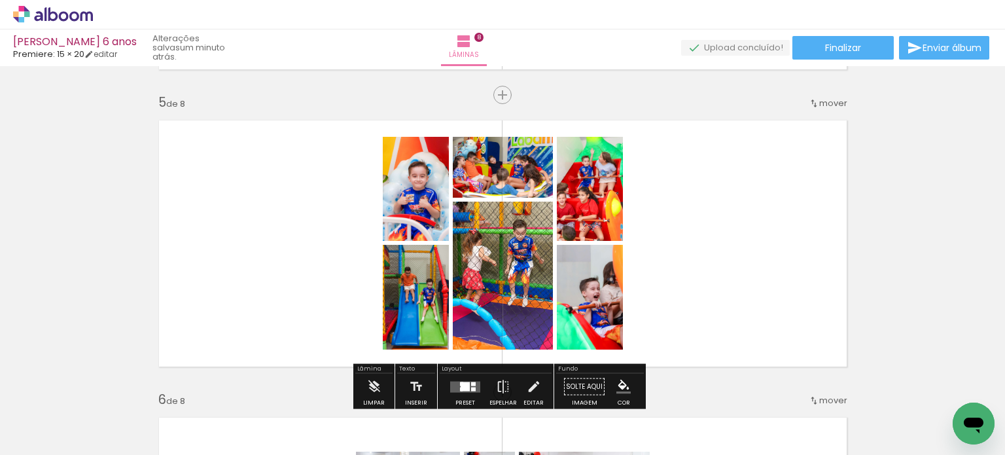
scroll to position [1311, 0]
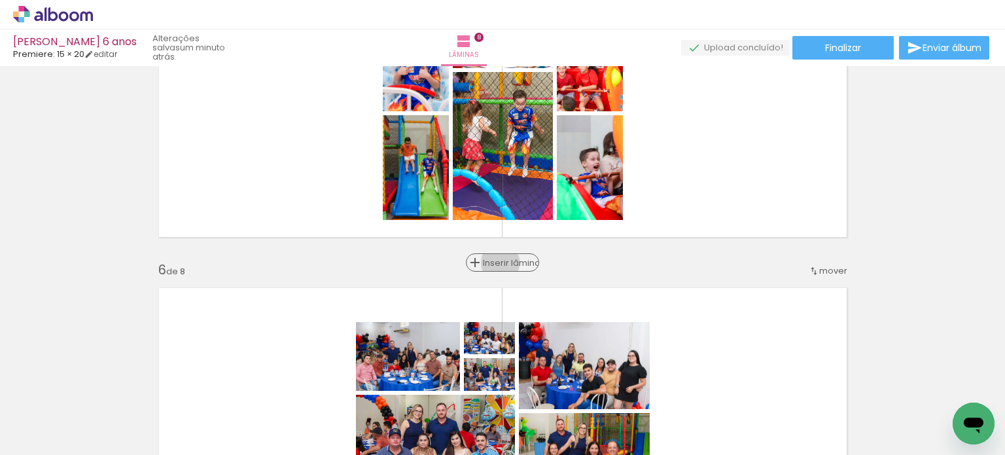
click at [499, 262] on span "Inserir lâmina" at bounding box center [508, 263] width 51 height 9
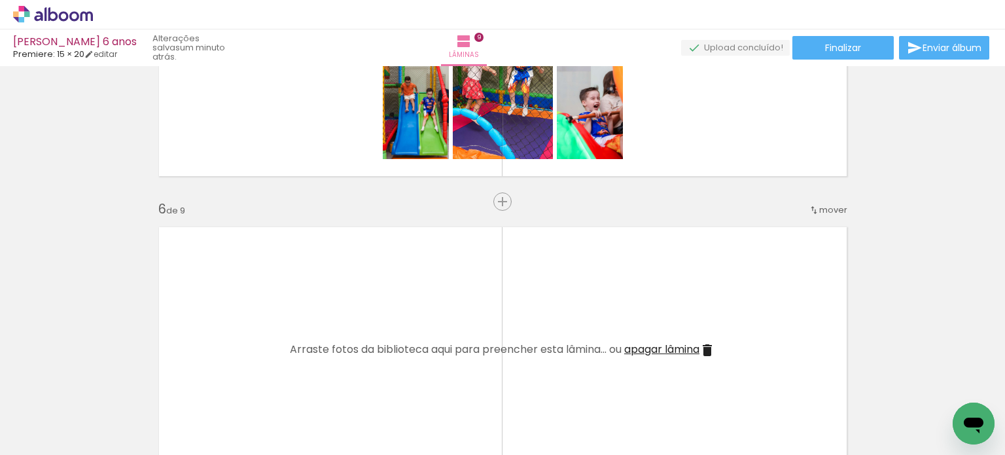
scroll to position [1376, 0]
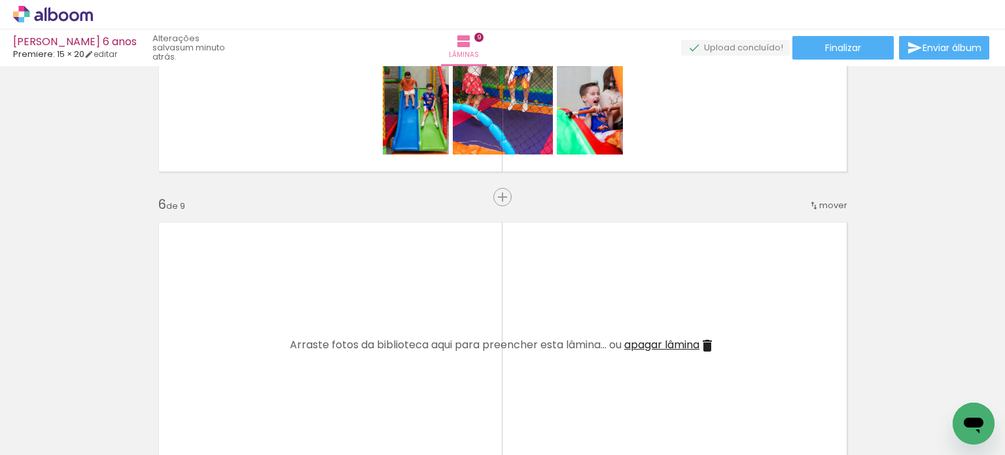
drag, startPoint x: 476, startPoint y: 407, endPoint x: 514, endPoint y: 357, distance: 63.5
click at [476, 334] on quentale-workspace at bounding box center [502, 227] width 1005 height 455
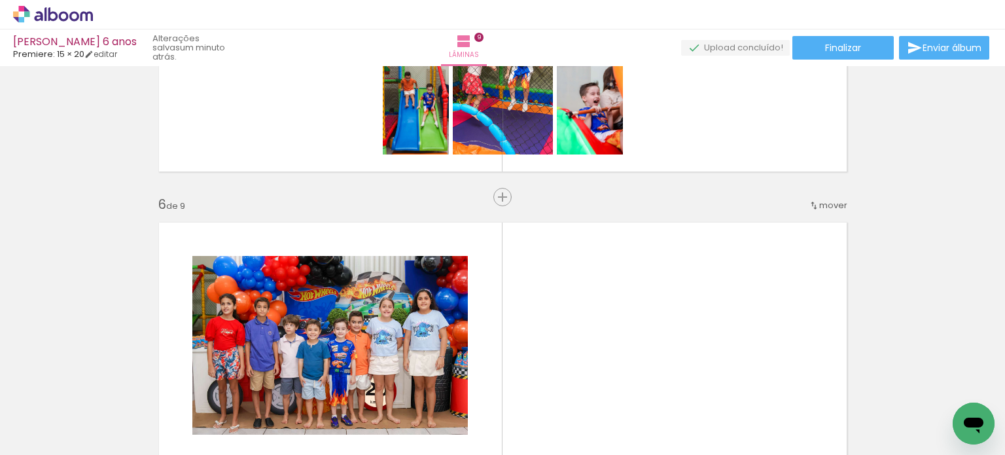
scroll to position [0, 1889]
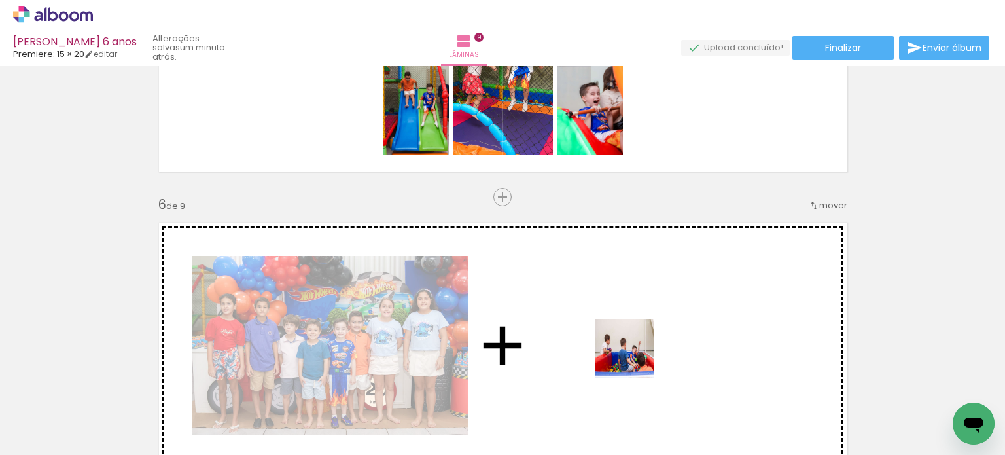
drag, startPoint x: 647, startPoint y: 378, endPoint x: 634, endPoint y: 357, distance: 24.1
click at [634, 357] on quentale-workspace at bounding box center [502, 227] width 1005 height 455
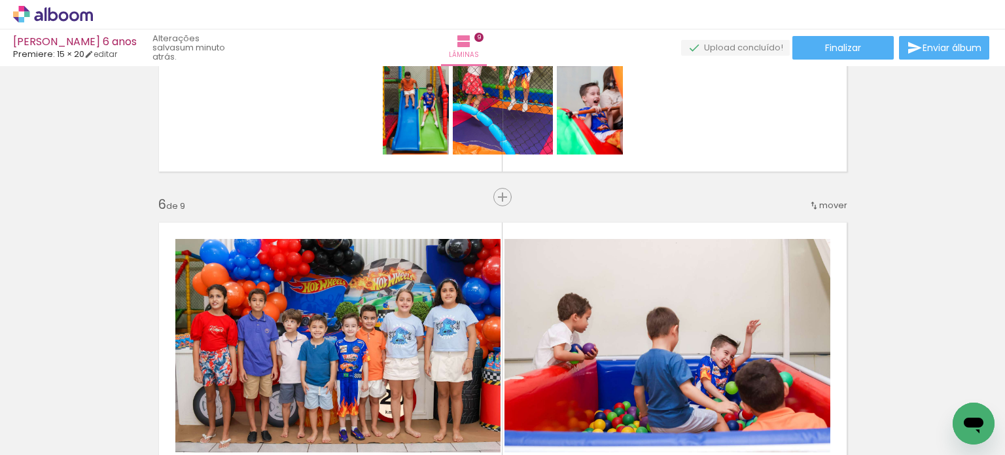
scroll to position [0, 2037]
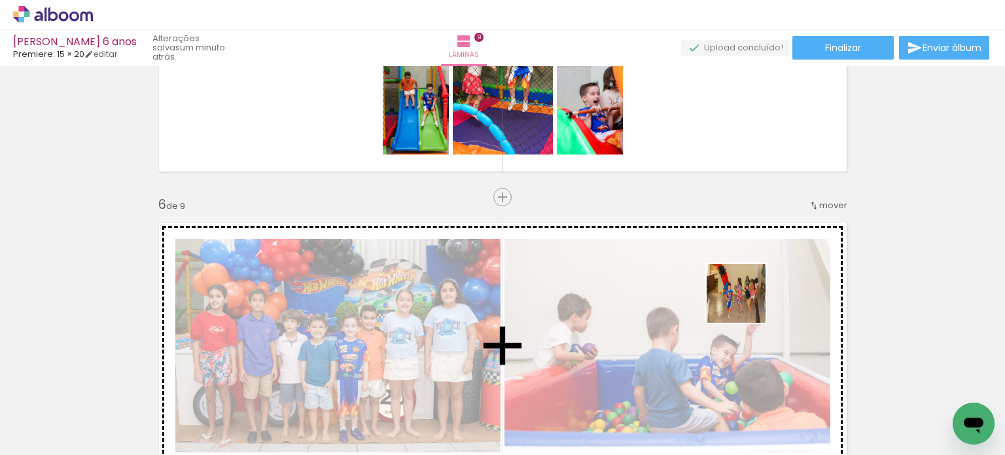
drag, startPoint x: 939, startPoint y: 408, endPoint x: 745, endPoint y: 303, distance: 220.8
click at [745, 303] on quentale-workspace at bounding box center [502, 227] width 1005 height 455
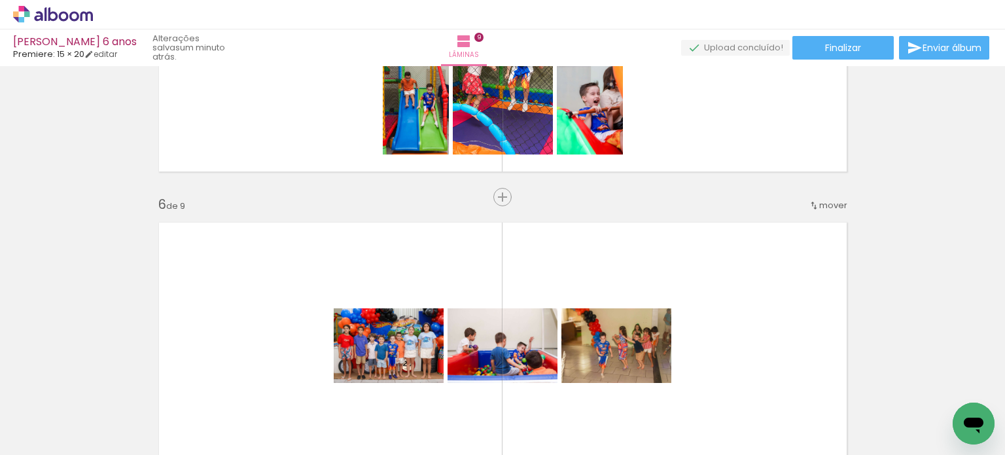
scroll to position [0, 0]
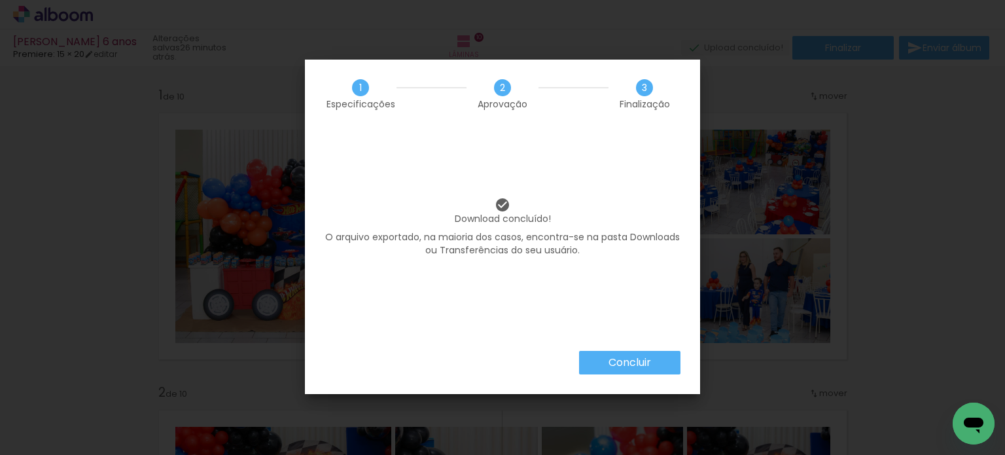
scroll to position [0, 1192]
click at [0, 0] on slot "Concluir" at bounding box center [0, 0] width 0 height 0
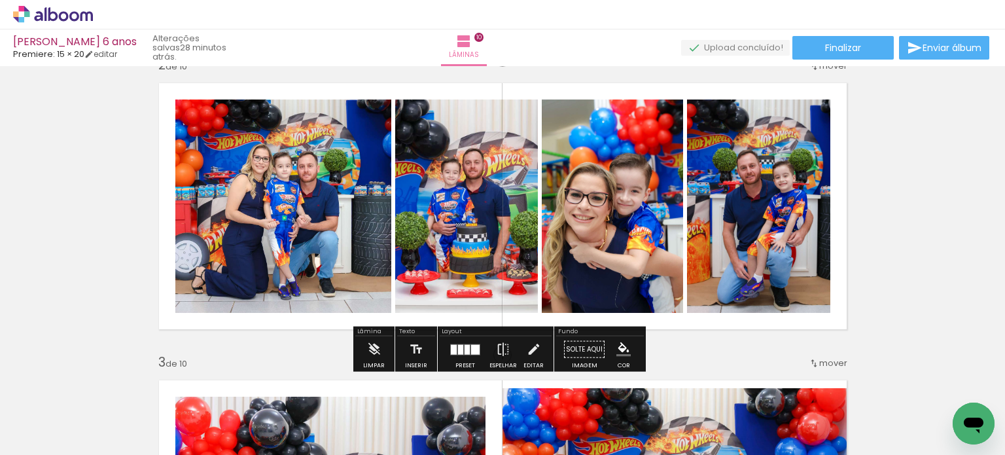
scroll to position [589, 0]
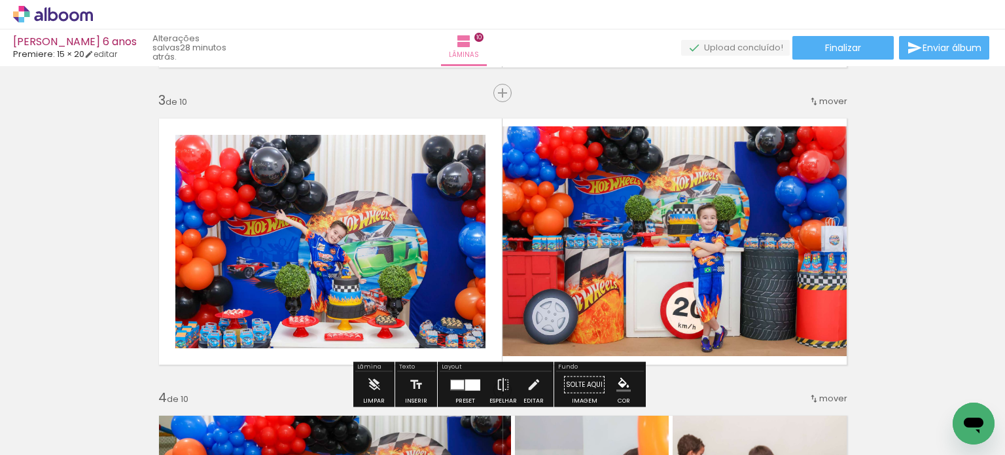
click at [824, 105] on span "mover" at bounding box center [833, 101] width 28 height 12
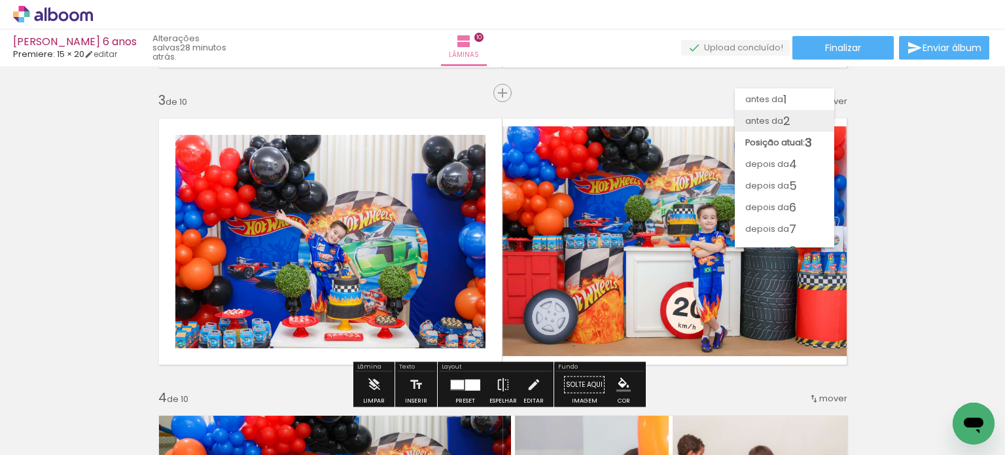
click at [789, 119] on span "2" at bounding box center [786, 121] width 7 height 22
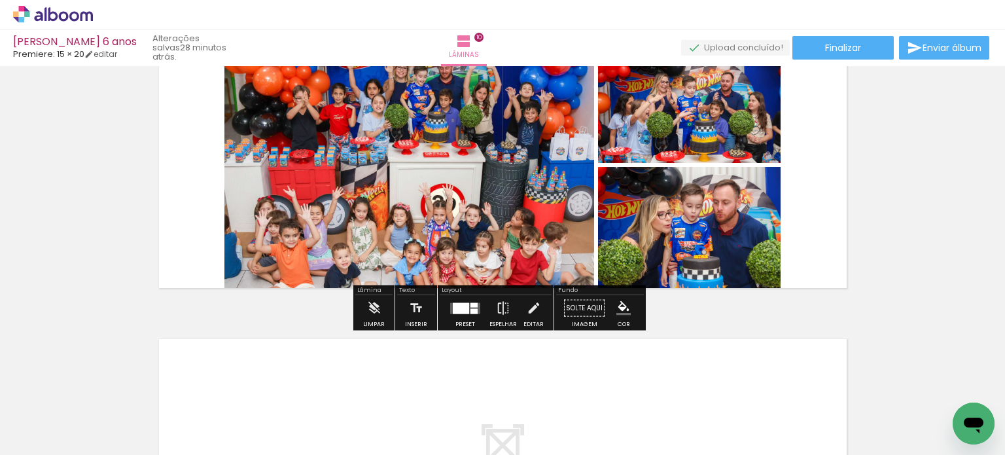
scroll to position [2761, 0]
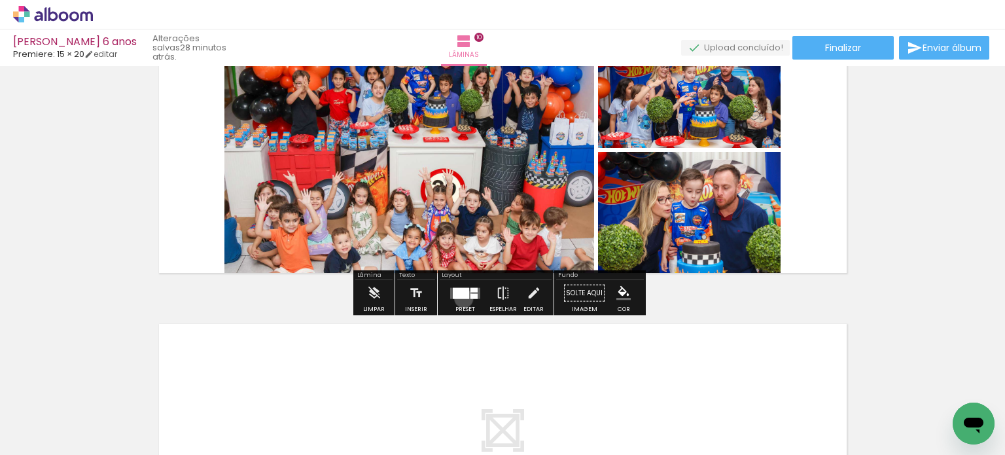
click at [461, 298] on div at bounding box center [465, 293] width 35 height 26
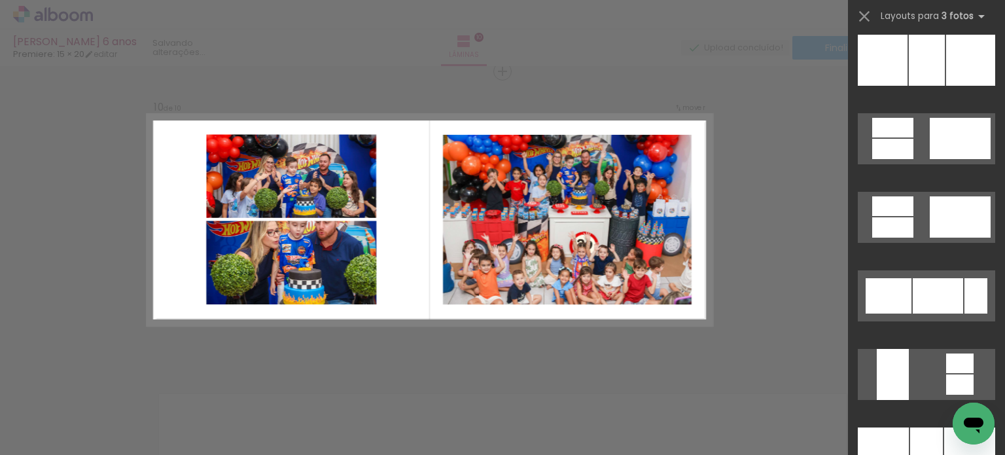
scroll to position [6518, 0]
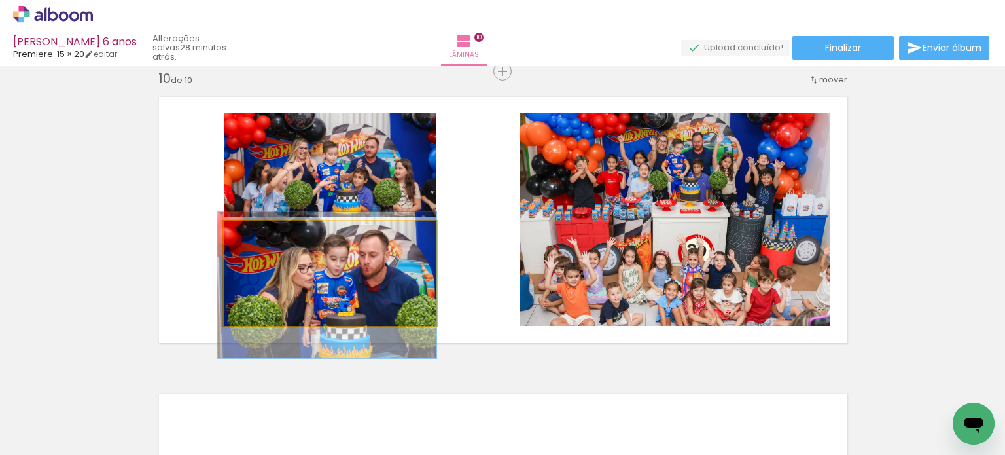
drag, startPoint x: 332, startPoint y: 264, endPoint x: 325, endPoint y: 296, distance: 33.5
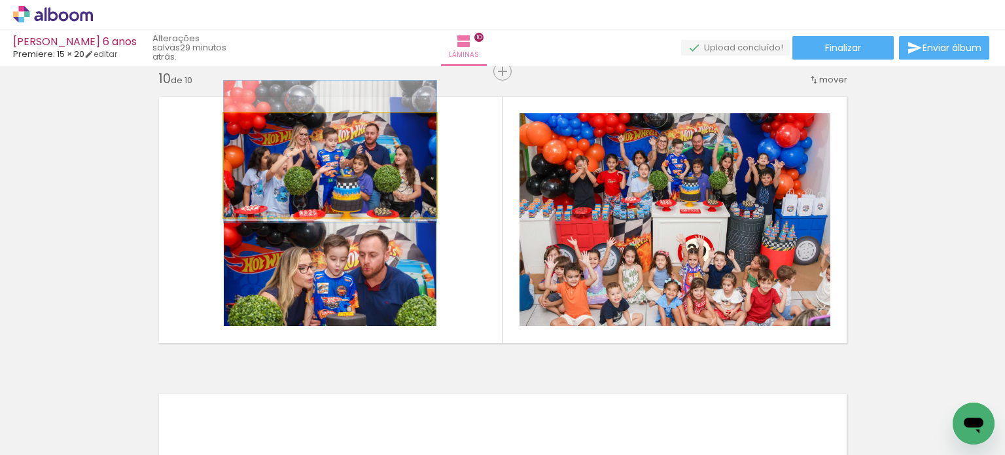
drag, startPoint x: 348, startPoint y: 172, endPoint x: 351, endPoint y: 159, distance: 13.3
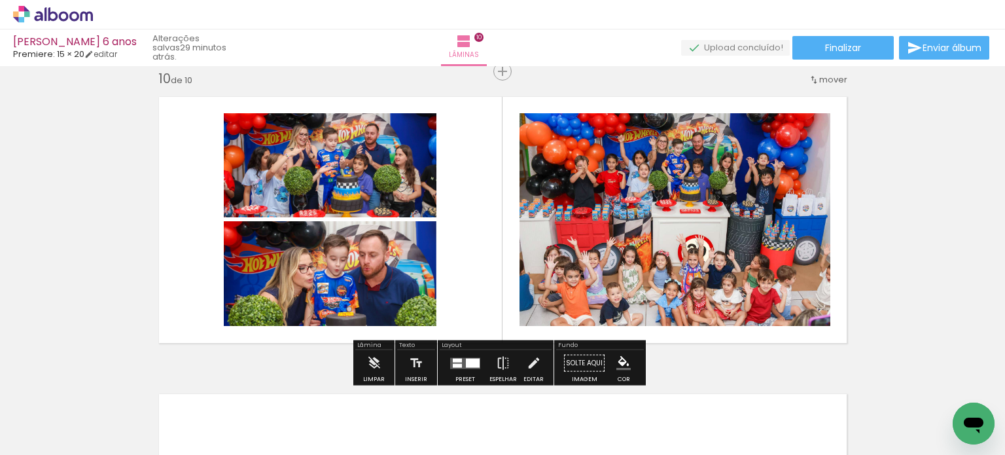
click at [337, 187] on quentale-photo at bounding box center [330, 165] width 213 height 104
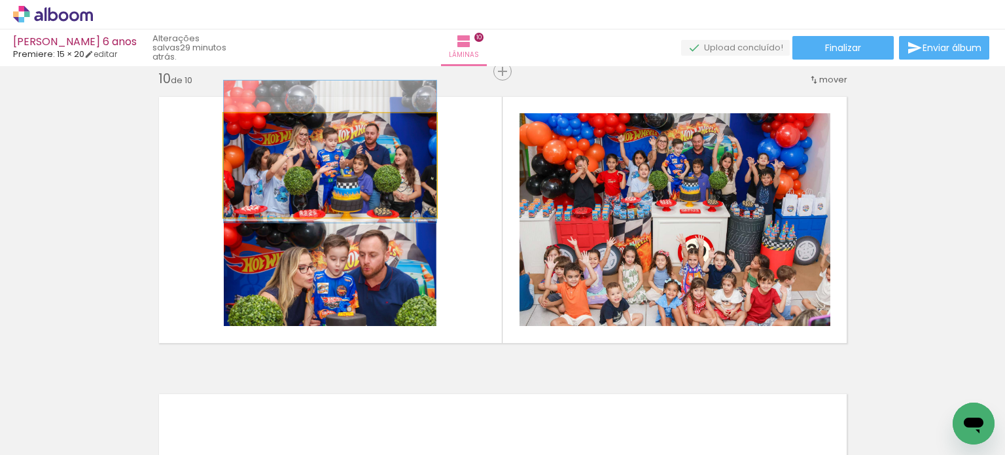
click at [338, 187] on quentale-photo at bounding box center [330, 165] width 213 height 104
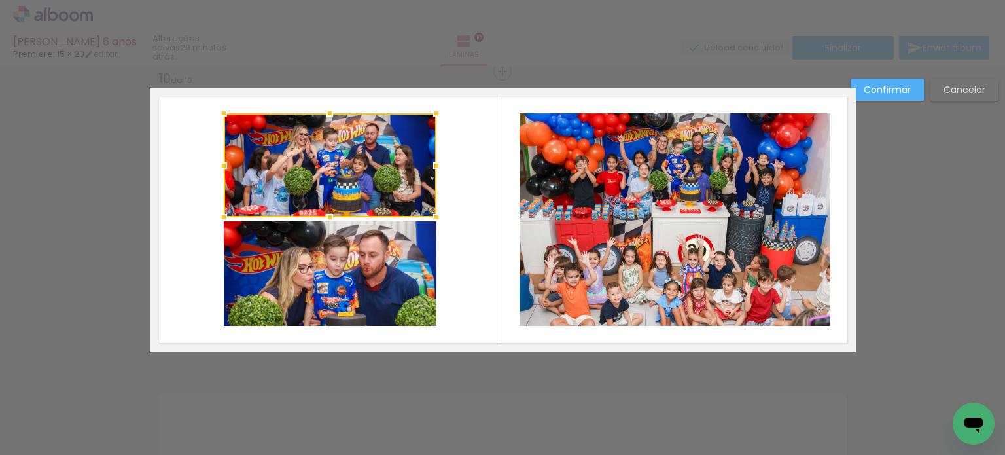
click at [0, 0] on slot "Confirmar" at bounding box center [0, 0] width 0 height 0
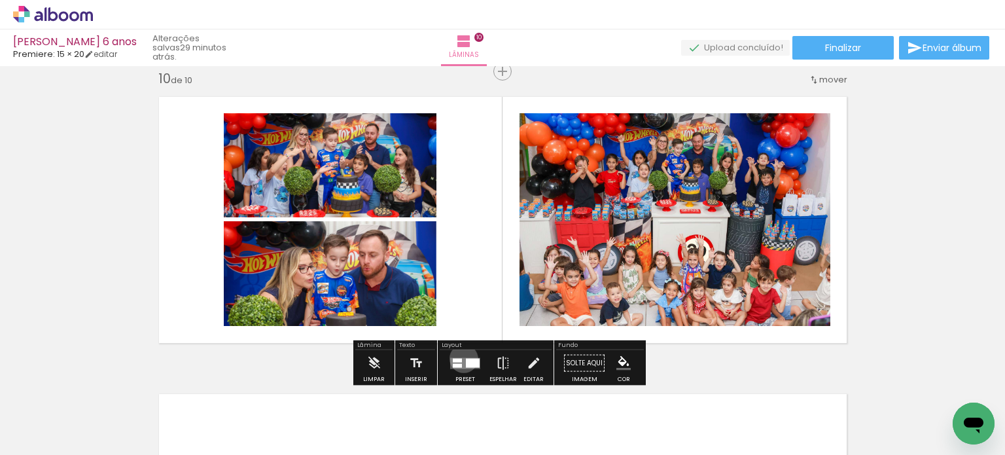
click at [461, 358] on quentale-layouter at bounding box center [465, 362] width 30 height 11
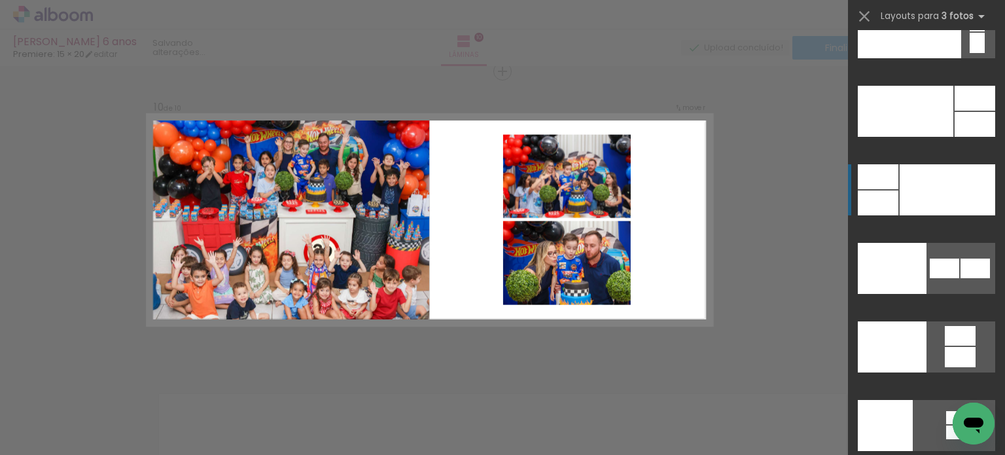
scroll to position [15825, 0]
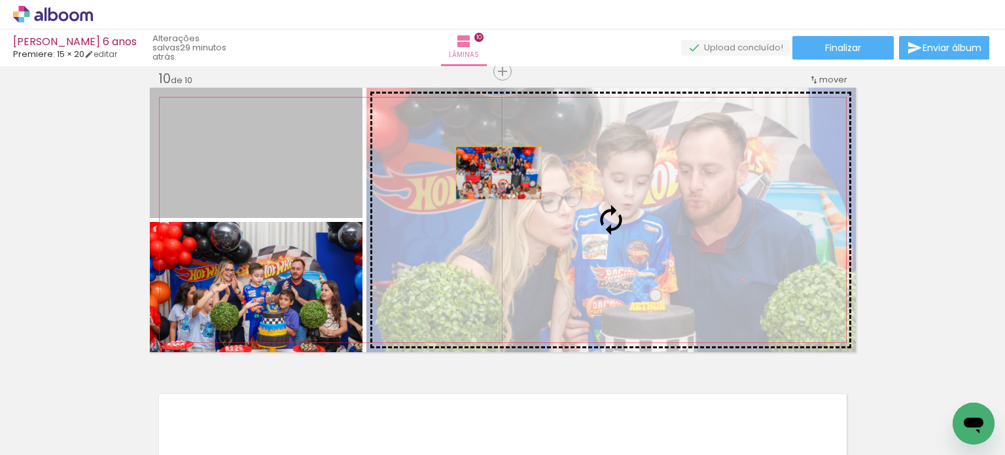
drag, startPoint x: 308, startPoint y: 154, endPoint x: 530, endPoint y: 175, distance: 223.5
click at [0, 0] on slot at bounding box center [0, 0] width 0 height 0
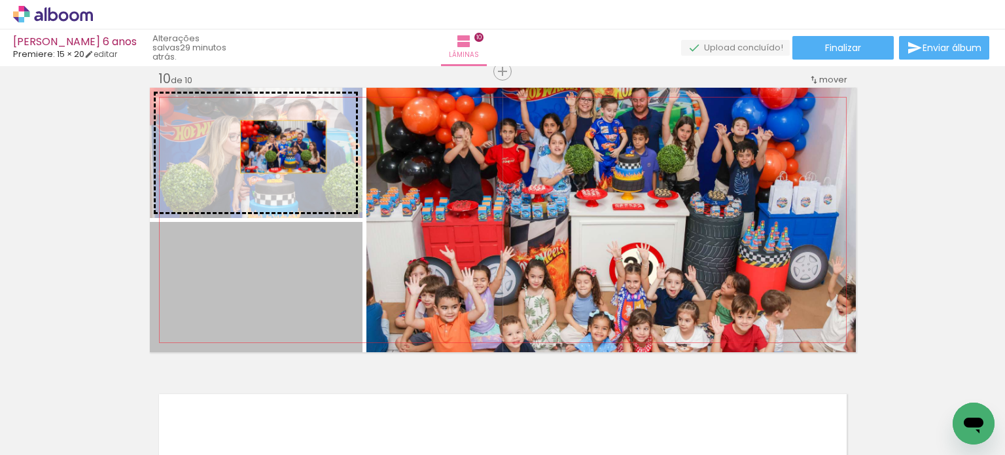
drag, startPoint x: 260, startPoint y: 302, endPoint x: 276, endPoint y: 130, distance: 172.9
click at [0, 0] on slot at bounding box center [0, 0] width 0 height 0
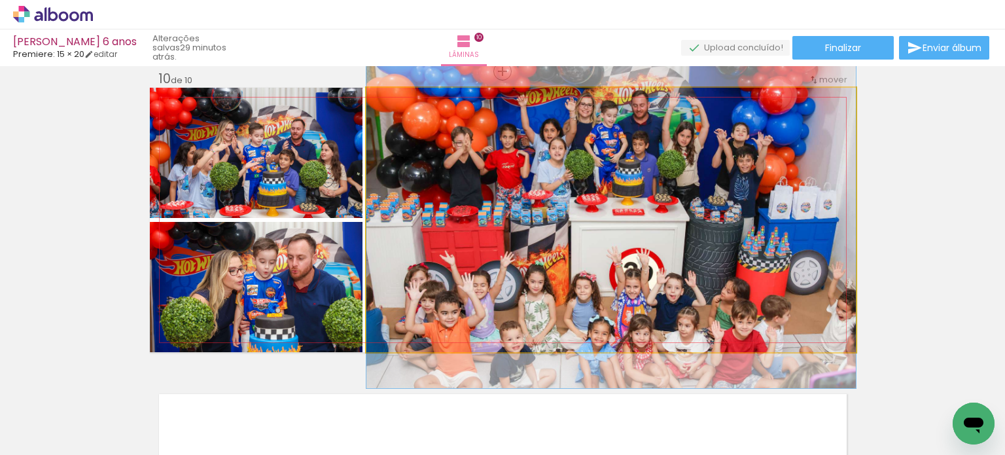
drag, startPoint x: 565, startPoint y: 196, endPoint x: 570, endPoint y: 201, distance: 7.4
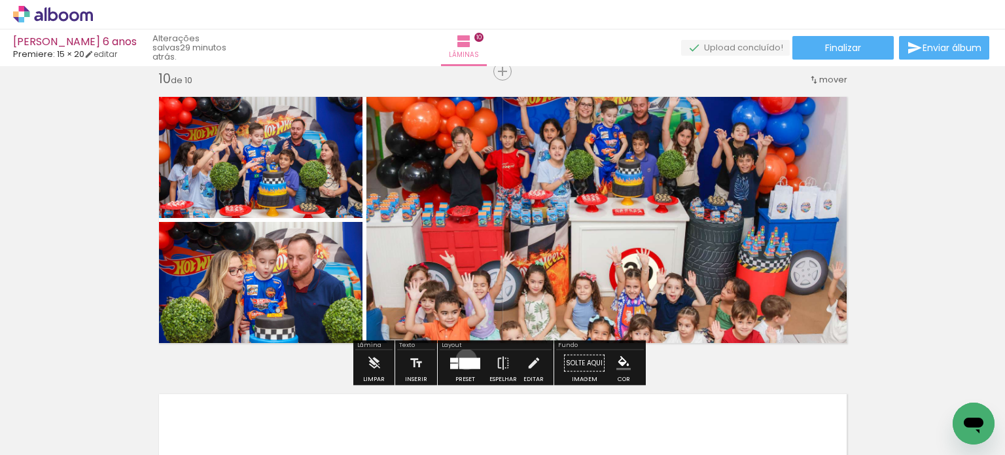
click at [463, 359] on div at bounding box center [469, 362] width 21 height 11
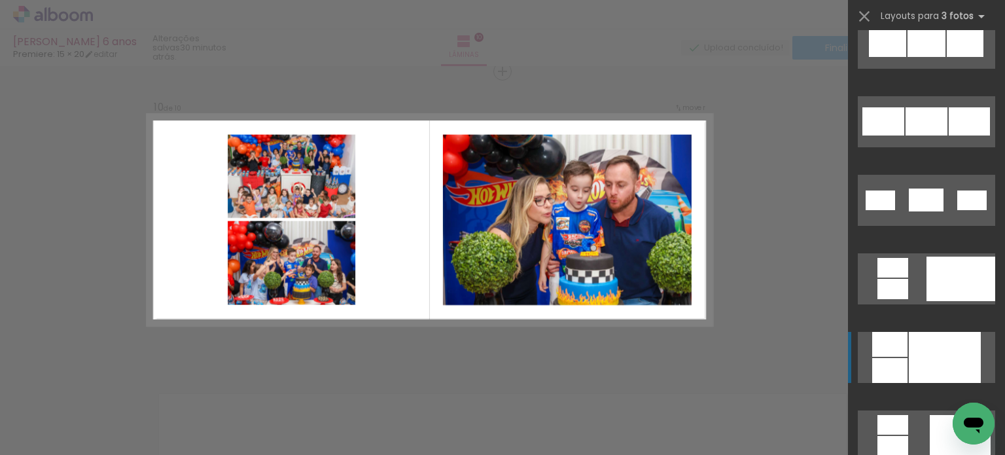
scroll to position [725, 0]
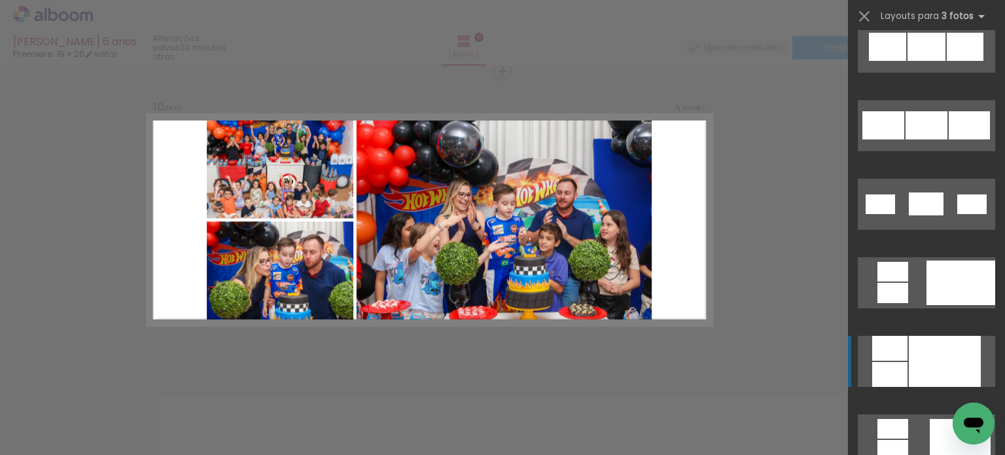
click at [918, 353] on div at bounding box center [945, 361] width 72 height 51
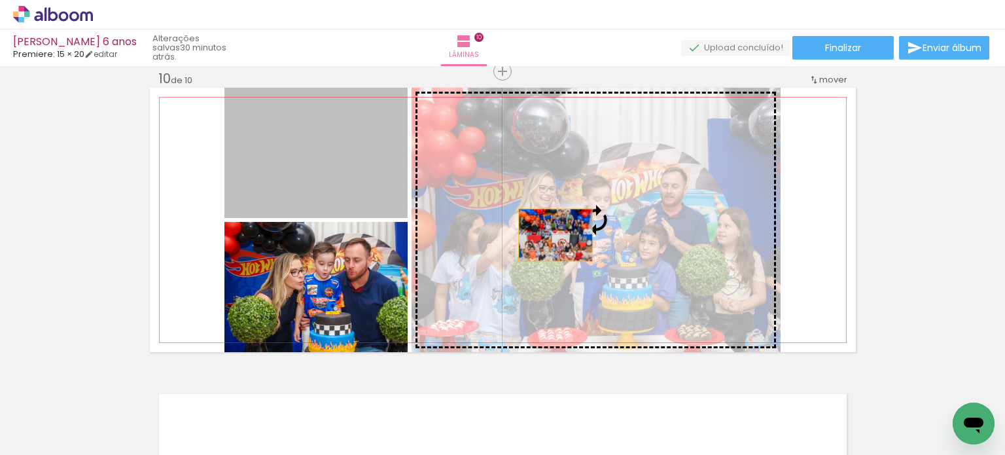
drag, startPoint x: 319, startPoint y: 172, endPoint x: 550, endPoint y: 235, distance: 239.4
click at [0, 0] on slot at bounding box center [0, 0] width 0 height 0
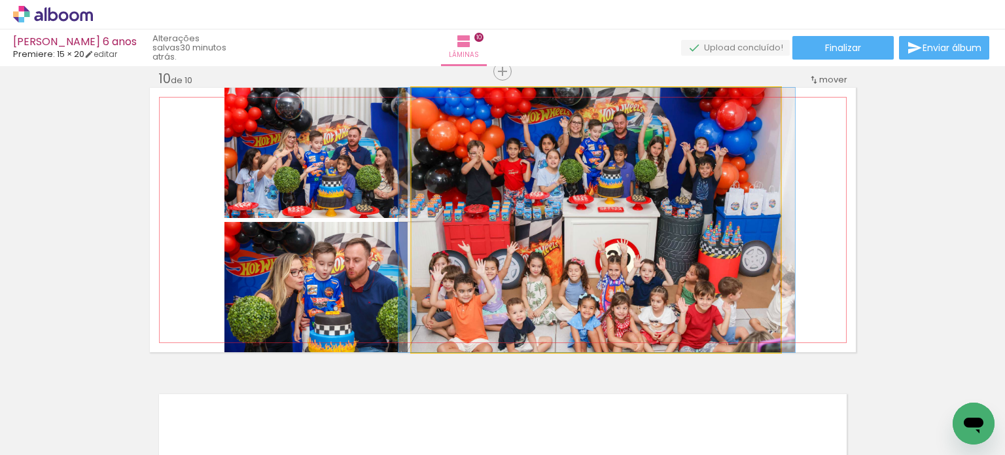
drag, startPoint x: 628, startPoint y: 248, endPoint x: 629, endPoint y: 233, distance: 15.1
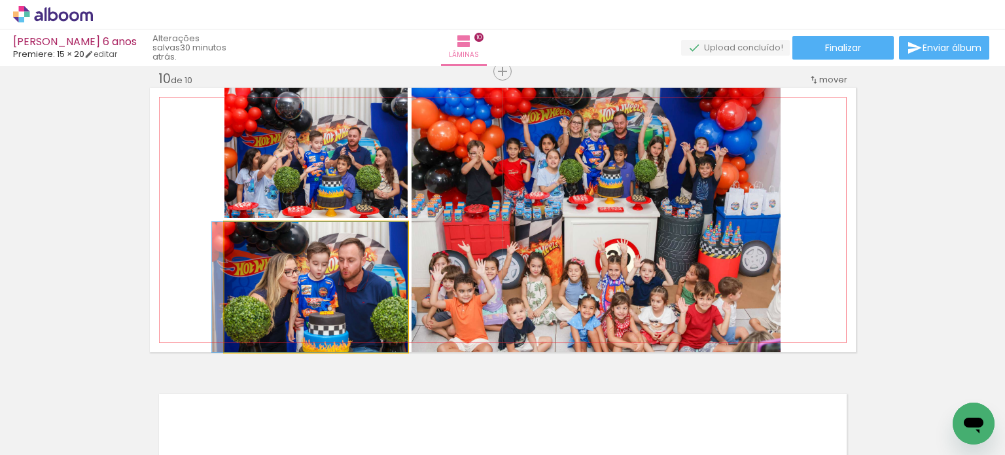
drag, startPoint x: 334, startPoint y: 302, endPoint x: 321, endPoint y: 293, distance: 16.0
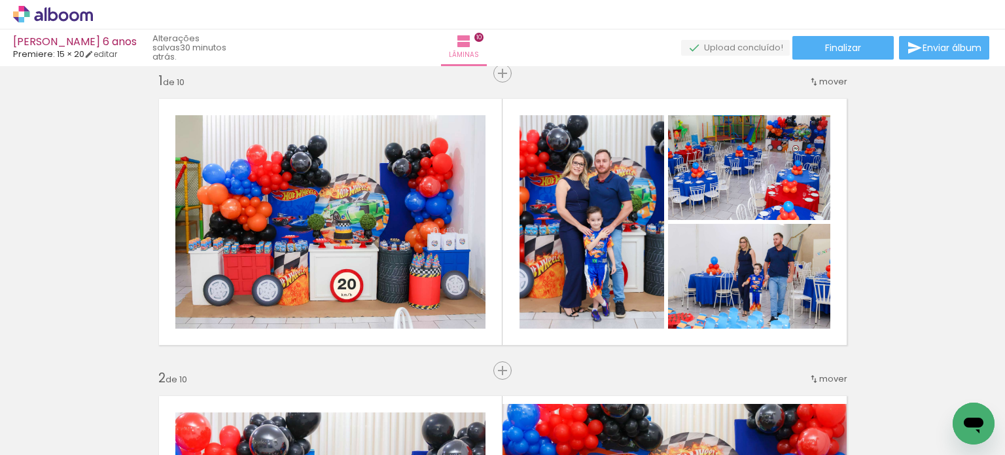
scroll to position [0, 0]
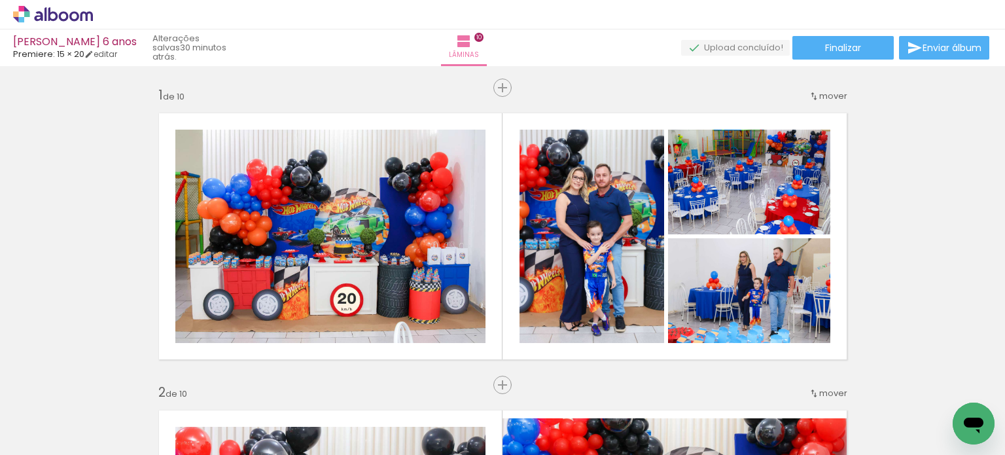
click at [825, 35] on div "Arthur 6 anos Premiere: 15 × 20 editar 30 minutos atrás. Lâminas 10 Finalizar E…" at bounding box center [502, 33] width 1005 height 66
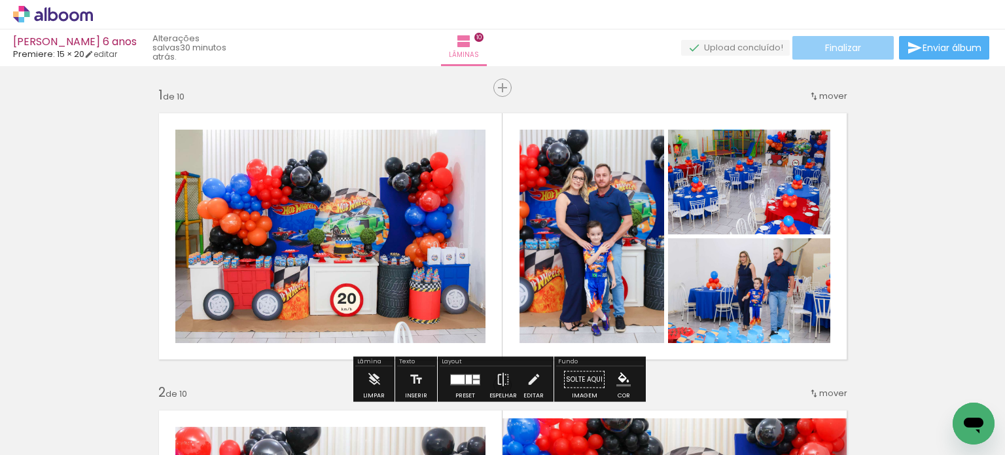
click at [849, 49] on span "Finalizar" at bounding box center [843, 47] width 36 height 9
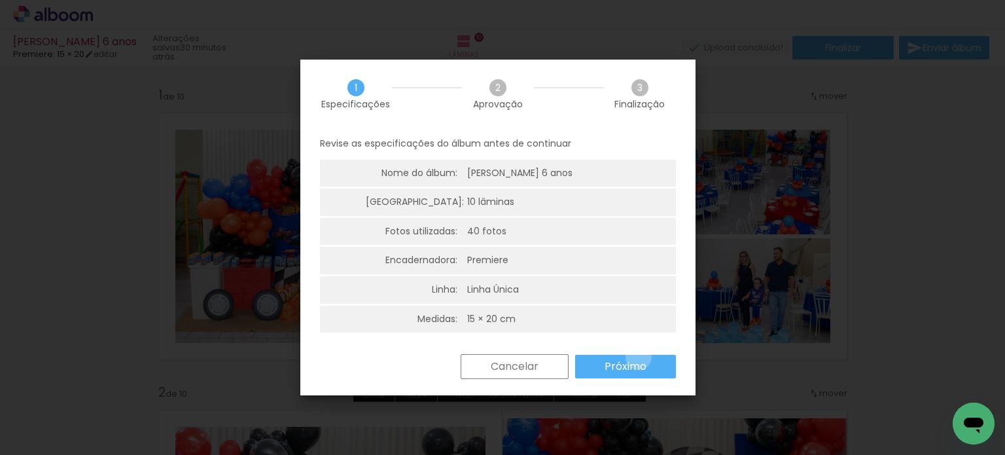
click at [638, 357] on paper-button "Próximo" at bounding box center [625, 367] width 101 height 24
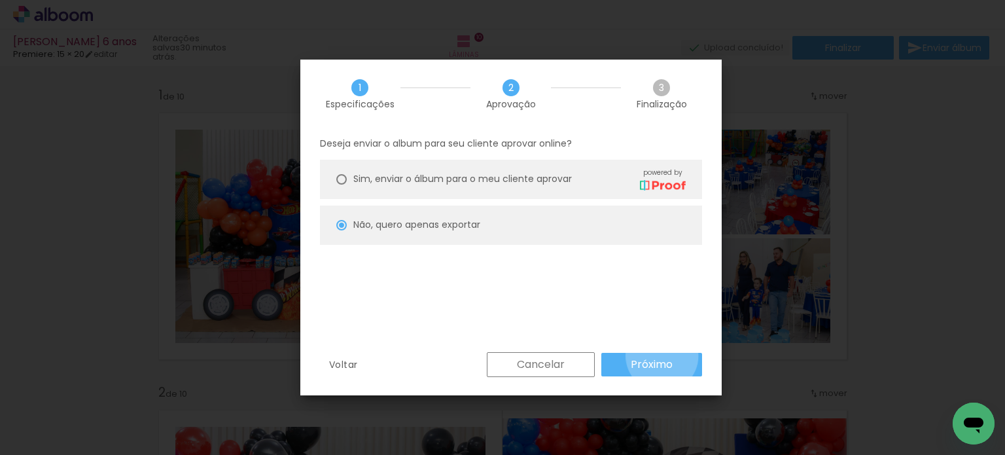
click at [662, 356] on paper-button "Próximo" at bounding box center [651, 365] width 101 height 24
type input "Alta, 300 DPI"
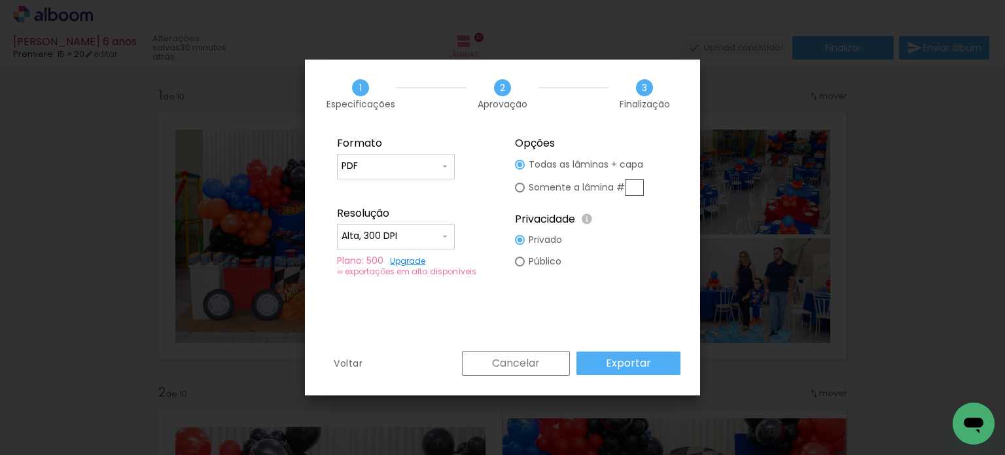
click at [0, 0] on slot "Exportar" at bounding box center [0, 0] width 0 height 0
